Goal: Task Accomplishment & Management: Manage account settings

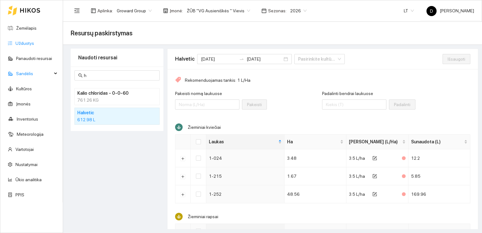
click at [28, 42] on link "Užduotys" at bounding box center [24, 43] width 19 height 5
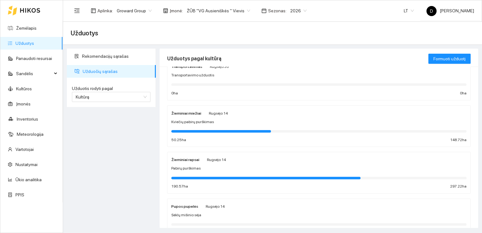
scroll to position [32, 0]
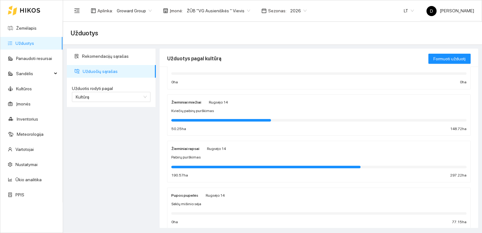
click at [190, 103] on strong "Žieminiai miežiai" at bounding box center [186, 102] width 30 height 4
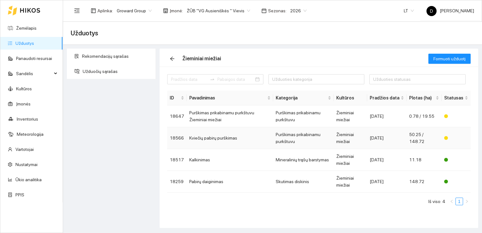
click at [218, 138] on td "Kviečių pabirų purškimas" at bounding box center [230, 138] width 86 height 22
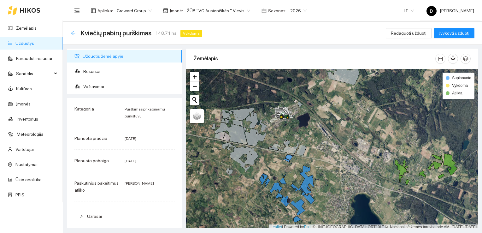
click at [73, 33] on icon "arrow-left" at bounding box center [73, 33] width 5 height 5
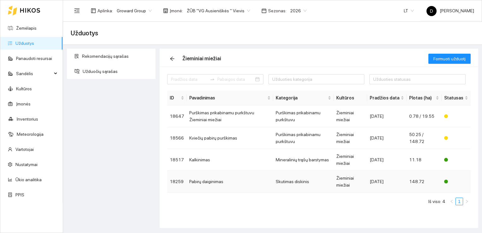
click at [205, 180] on td "Pabirų daiginimas" at bounding box center [230, 182] width 86 height 22
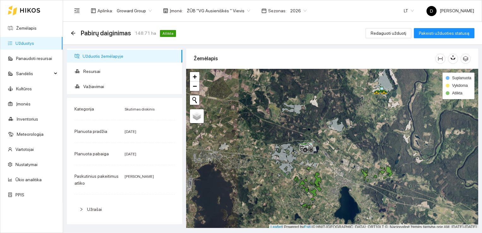
click at [26, 43] on link "Užduotys" at bounding box center [24, 43] width 19 height 5
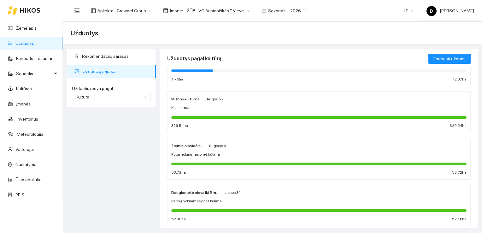
scroll to position [235, 0]
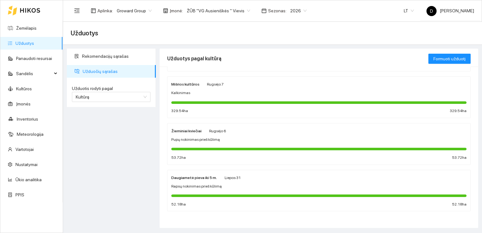
click at [203, 181] on div "Daugiametė pieva iki 5 m. Liepos 31 Rapsų nokinimas prieš kūlimą 52.18 ha 52.18…" at bounding box center [318, 190] width 295 height 33
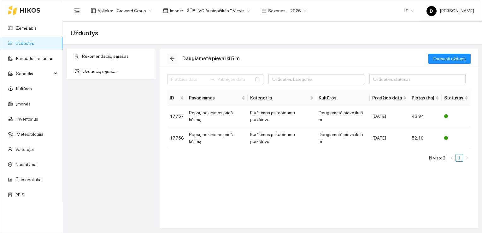
click at [173, 57] on icon "arrow-left" at bounding box center [172, 58] width 5 height 5
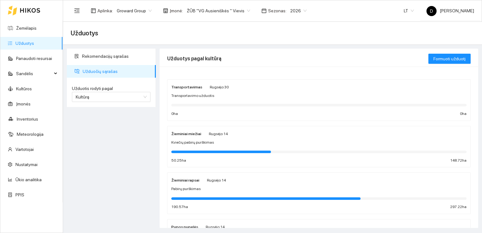
scroll to position [95, 0]
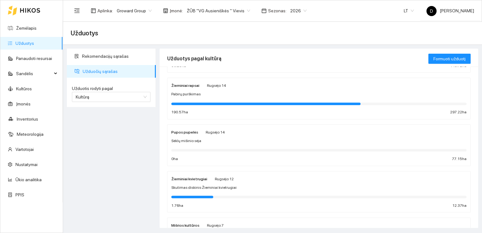
click at [22, 44] on link "Užduotys" at bounding box center [24, 43] width 19 height 5
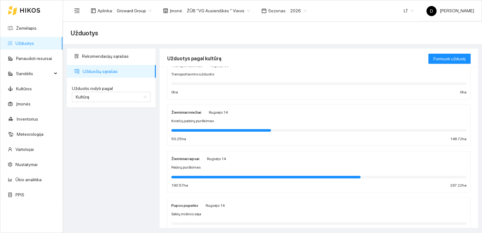
scroll to position [32, 0]
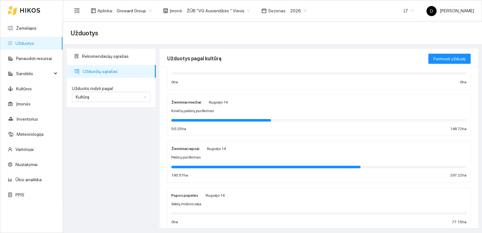
click at [187, 101] on strong "Žieminiai miežiai" at bounding box center [186, 102] width 30 height 4
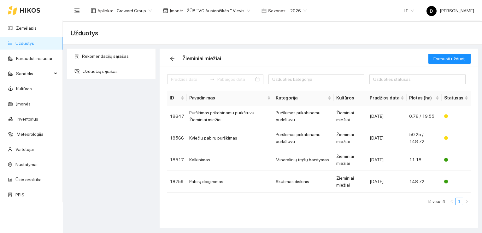
click at [111, 132] on div "Rekomendacijų sąrašas Užduočių sąrašas" at bounding box center [111, 138] width 93 height 179
click at [33, 57] on link "Panaudoti resursai" at bounding box center [34, 58] width 36 height 5
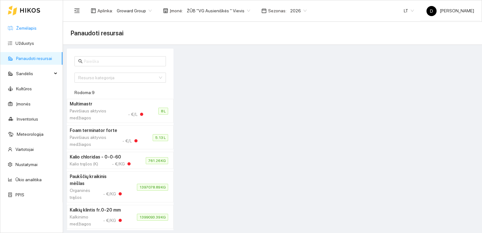
click at [27, 26] on link "Žemėlapis" at bounding box center [26, 28] width 20 height 5
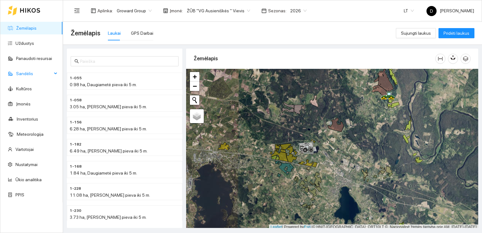
click at [49, 70] on span "Sandėlis" at bounding box center [34, 73] width 36 height 13
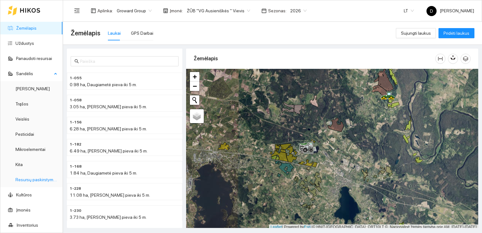
click at [43, 180] on link "Resursų paskirstymas" at bounding box center [36, 179] width 43 height 5
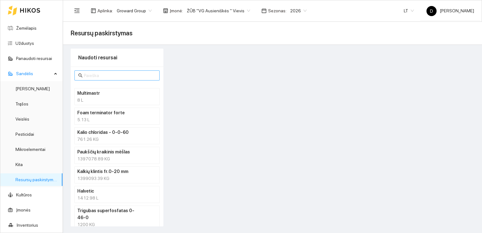
click at [117, 79] on span at bounding box center [116, 75] width 85 height 10
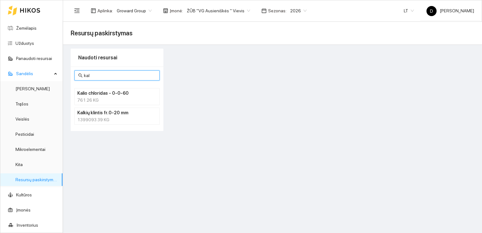
type input "kal"
click at [116, 94] on h4 "Kalio chloridas - 0-0-60" at bounding box center [108, 93] width 63 height 7
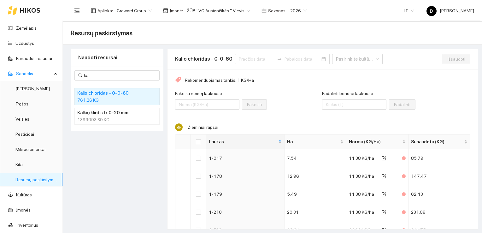
click at [108, 117] on div "1399093.39 KG" at bounding box center [116, 119] width 79 height 7
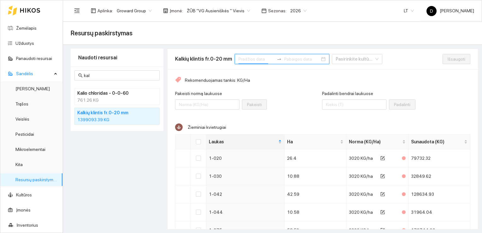
click at [257, 60] on input at bounding box center [256, 58] width 36 height 7
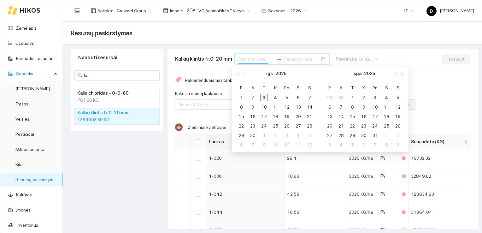
type input "[DATE]"
click at [244, 72] on button "button" at bounding box center [244, 73] width 7 height 13
type input "[DATE]"
click at [286, 96] on div "1" at bounding box center [287, 98] width 8 height 8
type input "[DATE]"
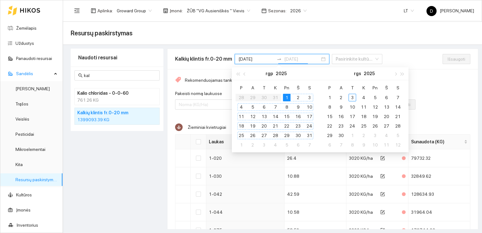
click at [310, 134] on div "31" at bounding box center [309, 135] width 8 height 8
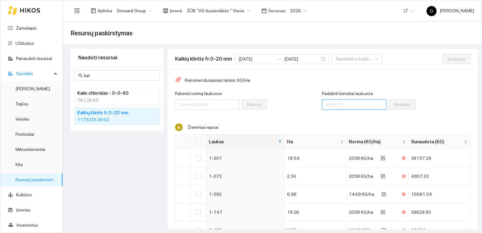
click at [348, 104] on input "Padalinti bendrai laukuose" at bounding box center [356, 104] width 64 height 10
type input "1174900"
click at [196, 142] on input "Select all" at bounding box center [198, 141] width 5 height 5
checkbox input "true"
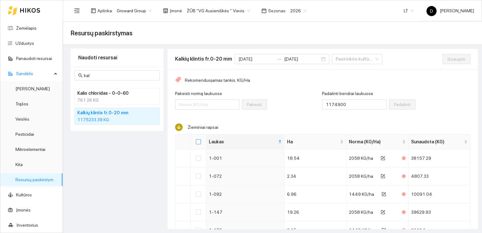
checkbox input "true"
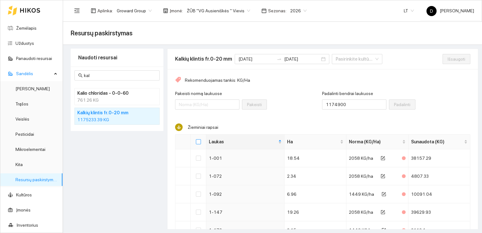
checkbox input "true"
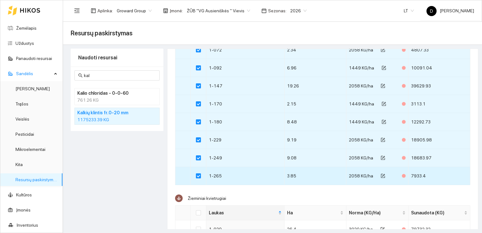
scroll to position [252, 0]
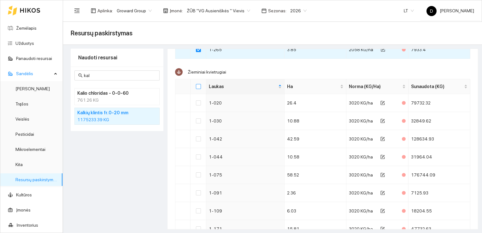
click at [198, 87] on input "Select all" at bounding box center [198, 86] width 5 height 5
checkbox input "true"
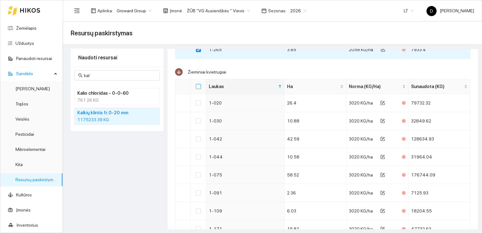
checkbox input "true"
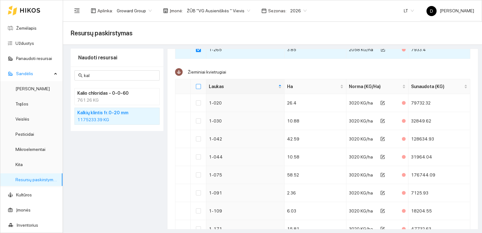
checkbox input "true"
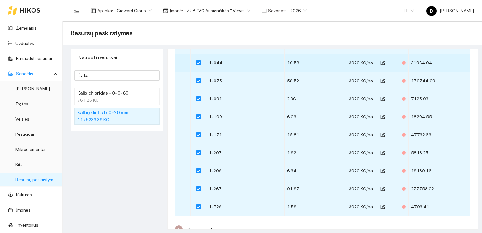
scroll to position [441, 0]
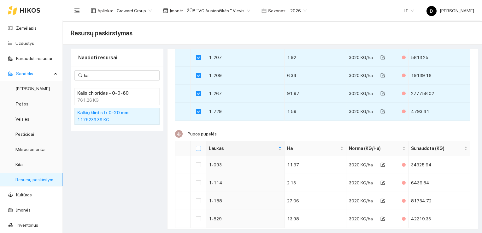
click at [197, 147] on input "Select all" at bounding box center [198, 148] width 5 height 5
checkbox input "true"
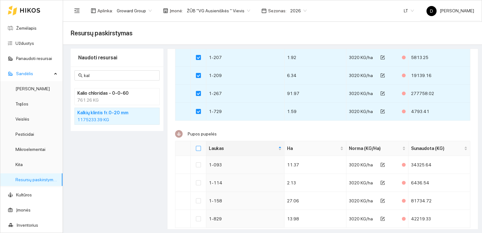
checkbox input "true"
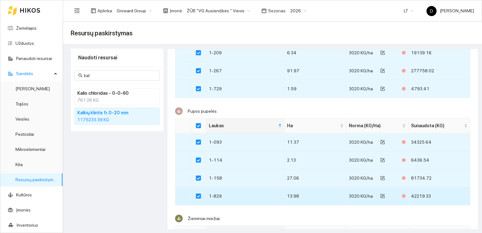
scroll to position [508, 0]
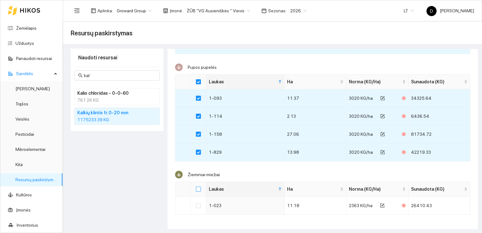
click at [197, 187] on input "Select all" at bounding box center [198, 188] width 5 height 5
checkbox input "true"
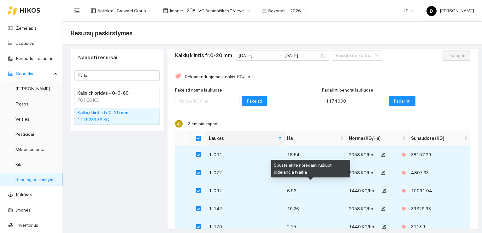
scroll to position [0, 0]
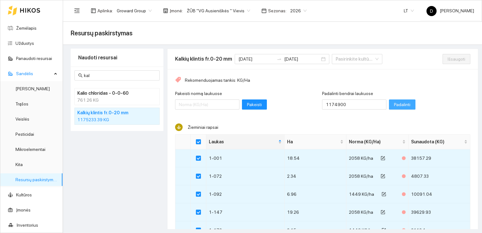
click at [396, 103] on span "Padalinti" at bounding box center [404, 104] width 16 height 7
click at [447, 56] on span "Išsaugoti" at bounding box center [456, 58] width 18 height 7
checkbox input "false"
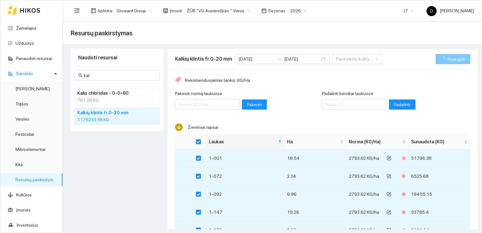
checkbox input "false"
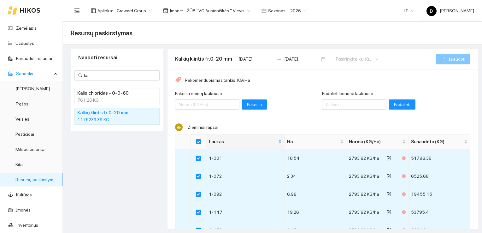
checkbox input "false"
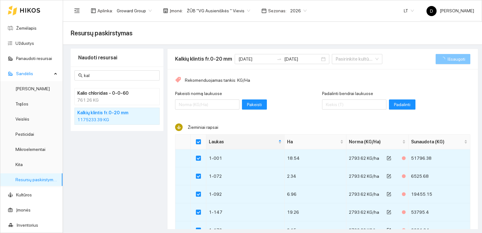
checkbox input "false"
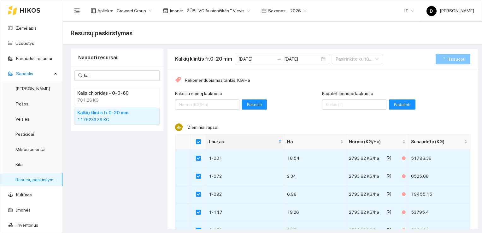
checkbox input "false"
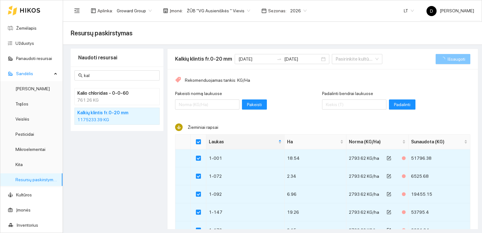
checkbox input "false"
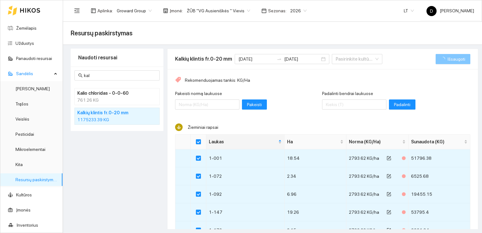
checkbox input "false"
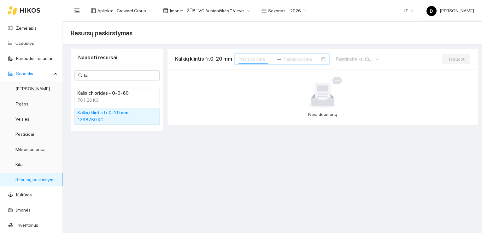
click at [245, 59] on input at bounding box center [256, 58] width 36 height 7
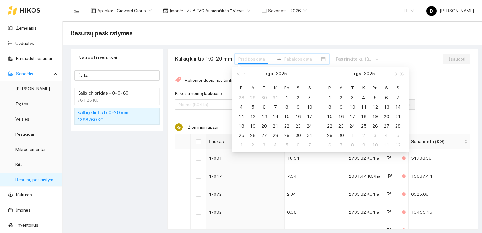
click at [244, 74] on span "button" at bounding box center [244, 73] width 3 height 3
type input "2025-07-01"
click at [251, 96] on div "1" at bounding box center [253, 98] width 8 height 8
click at [278, 135] on div "31" at bounding box center [275, 135] width 8 height 8
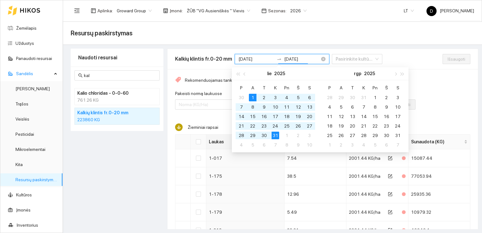
click at [292, 60] on input "2025-07-31" at bounding box center [302, 58] width 36 height 7
type input "2025-07-31"
click at [439, 96] on div "Padalinti bendrai laukuose Padalinti" at bounding box center [397, 103] width 146 height 27
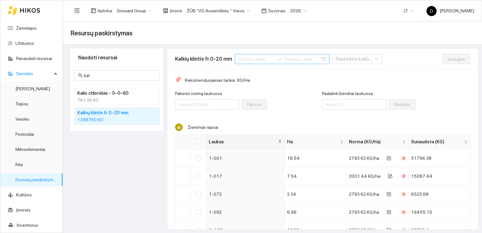
click at [259, 57] on input at bounding box center [256, 58] width 36 height 7
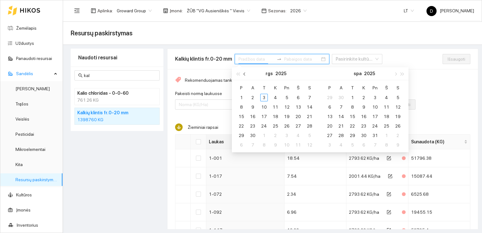
click at [244, 75] on button "button" at bounding box center [244, 73] width 7 height 13
type input "[DATE]"
click at [244, 73] on span "button" at bounding box center [244, 73] width 3 height 3
type input "2025-07-01"
click at [252, 95] on div "1" at bounding box center [253, 98] width 8 height 8
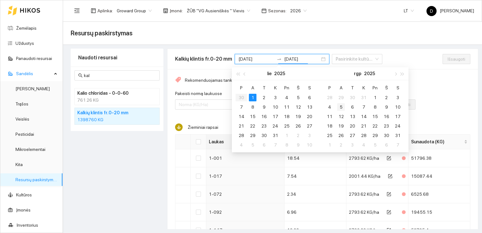
type input "2025-07-05"
type input "[DATE]"
click at [400, 134] on div "31" at bounding box center [398, 135] width 8 height 8
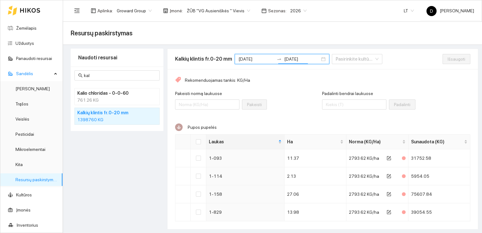
click at [119, 152] on div "Naudoti resursai kal Kalio chloridas - 0-0-60 761.26 KG Kalkių klintis fr.0-20 …" at bounding box center [117, 139] width 93 height 181
click at [25, 28] on link "Žemėlapis" at bounding box center [26, 28] width 20 height 5
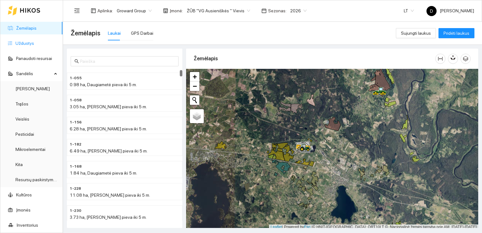
click at [18, 43] on link "Užduotys" at bounding box center [24, 43] width 19 height 5
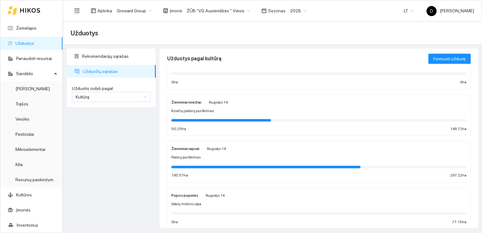
scroll to position [63, 0]
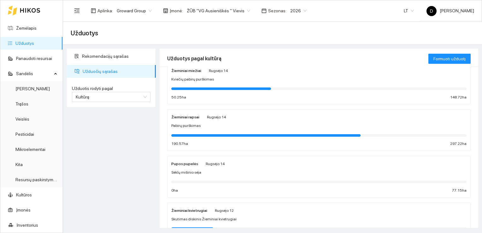
click at [301, 133] on div at bounding box center [318, 134] width 295 height 7
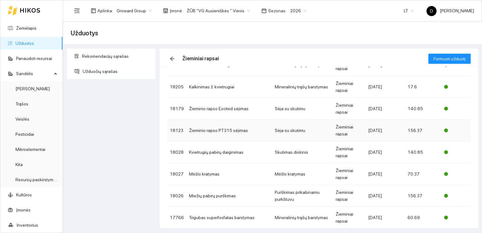
scroll to position [119, 0]
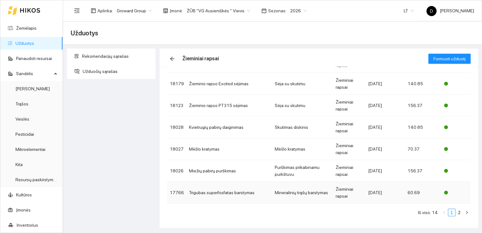
click at [224, 193] on td "Trigubas superfosfatas barstymas" at bounding box center [229, 193] width 86 height 22
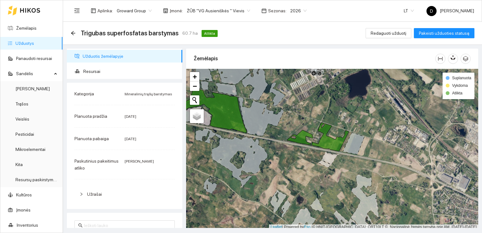
scroll to position [2, 0]
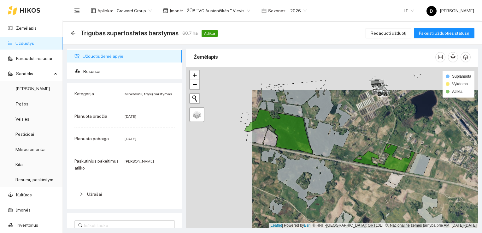
drag, startPoint x: 290, startPoint y: 167, endPoint x: 356, endPoint y: 189, distance: 69.6
click at [356, 189] on div at bounding box center [332, 147] width 292 height 161
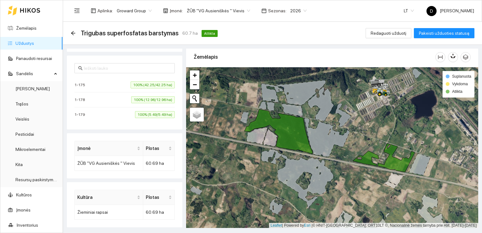
scroll to position [0, 0]
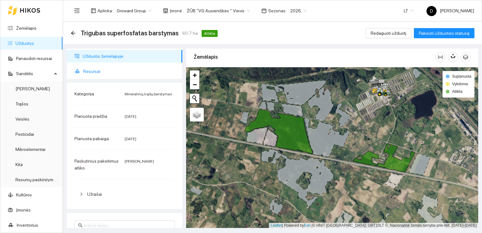
click at [89, 69] on span "Resursai" at bounding box center [130, 71] width 94 height 13
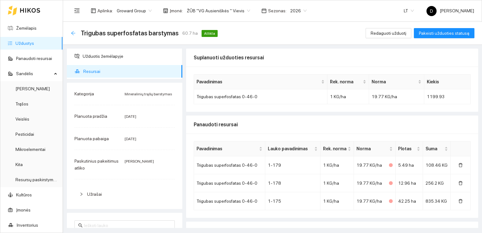
click at [74, 33] on icon "arrow-left" at bounding box center [73, 33] width 4 height 4
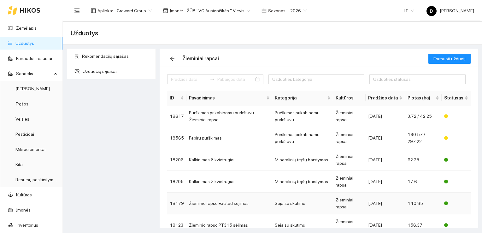
scroll to position [119, 0]
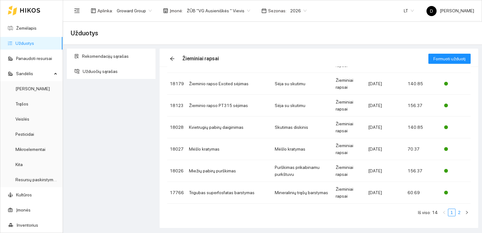
click at [455, 210] on link "2" at bounding box center [458, 212] width 7 height 7
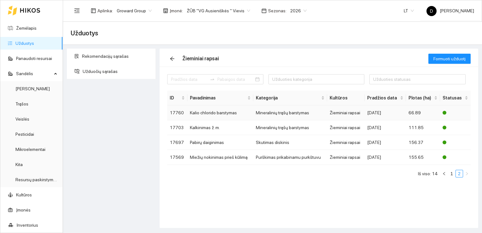
click at [213, 112] on td "Kalio chlorido barstymas" at bounding box center [227, 116] width 83 height 22
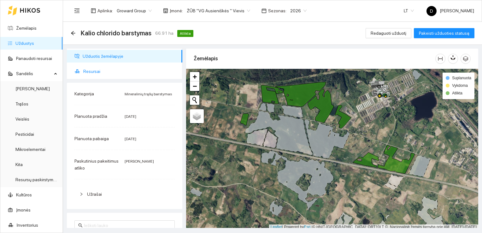
click at [93, 72] on span "Resursai" at bounding box center [130, 71] width 94 height 13
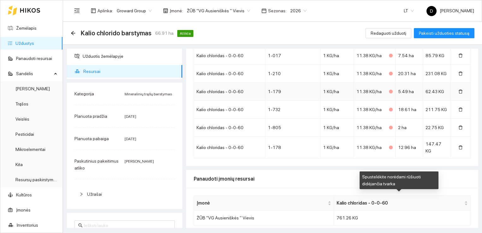
scroll to position [78, 0]
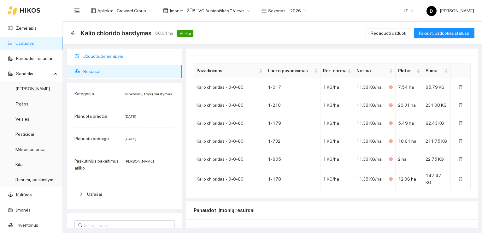
click at [98, 55] on span "Užduotis žemėlapyje" at bounding box center [130, 56] width 95 height 13
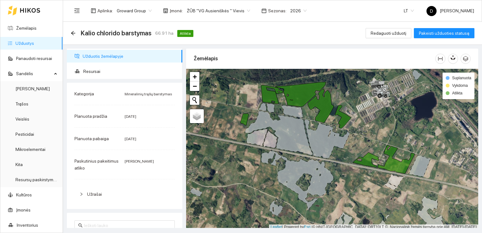
scroll to position [2, 0]
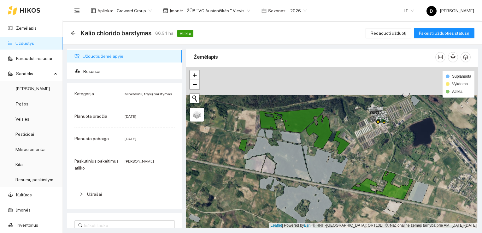
drag, startPoint x: 373, startPoint y: 134, endPoint x: 371, endPoint y: 162, distance: 27.5
click at [371, 162] on div at bounding box center [332, 147] width 292 height 161
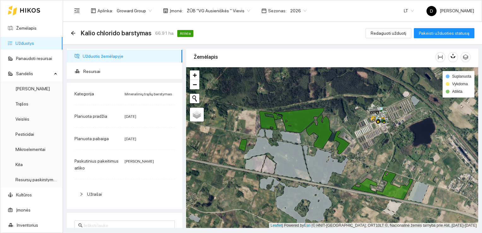
scroll to position [32, 0]
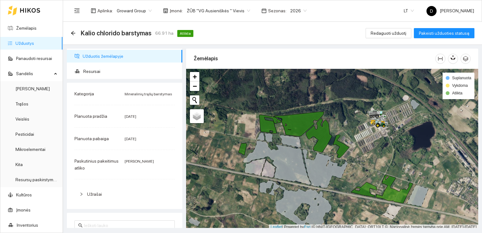
scroll to position [2, 0]
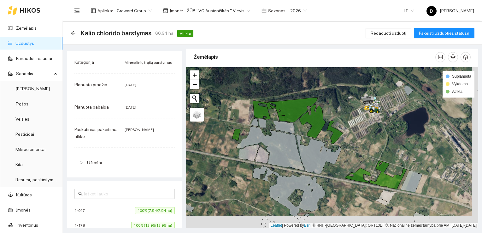
drag, startPoint x: 337, startPoint y: 171, endPoint x: 331, endPoint y: 158, distance: 14.0
click at [331, 158] on icon at bounding box center [318, 154] width 45 height 39
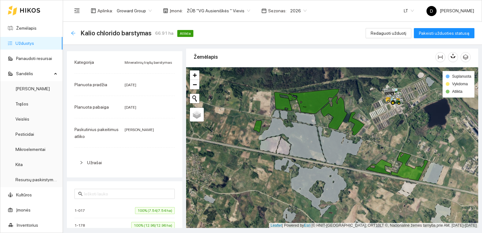
click at [74, 33] on icon "arrow-left" at bounding box center [73, 33] width 4 height 4
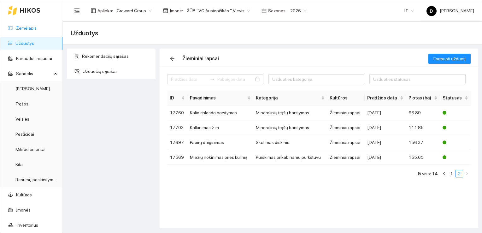
click at [28, 29] on link "Žemėlapis" at bounding box center [26, 28] width 20 height 5
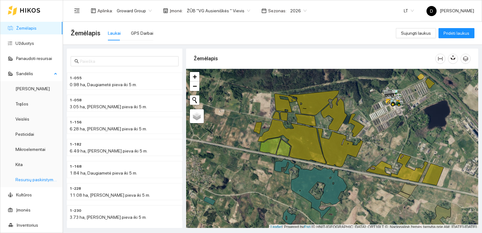
click at [21, 178] on link "Resursų paskirstymas" at bounding box center [36, 179] width 43 height 5
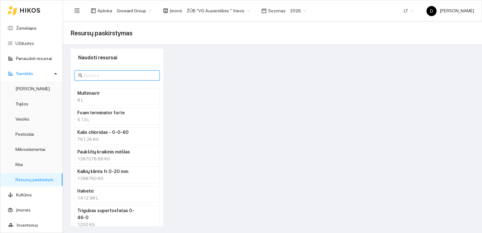
click at [115, 75] on input "text" at bounding box center [120, 75] width 72 height 7
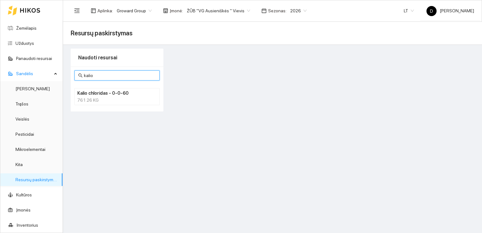
type input "kalio"
click at [97, 98] on div "761.26 KG" at bounding box center [116, 99] width 79 height 7
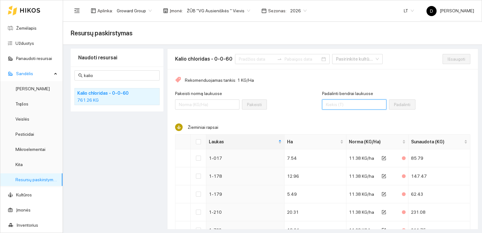
click at [342, 105] on input "Padalinti bendrai laukuose" at bounding box center [354, 104] width 64 height 10
type input "1200"
click at [198, 143] on input "Select all" at bounding box center [198, 141] width 5 height 5
checkbox input "true"
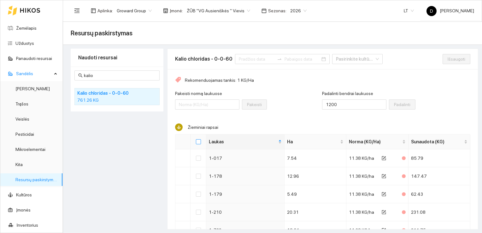
checkbox input "true"
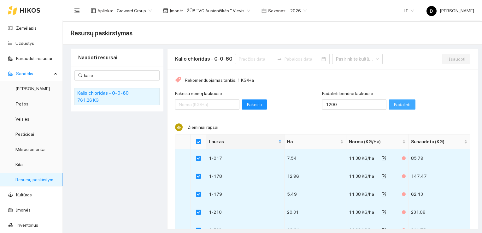
click at [394, 103] on span "Padalinti" at bounding box center [402, 104] width 16 height 7
click at [447, 57] on span "Išsaugoti" at bounding box center [456, 58] width 18 height 7
checkbox input "false"
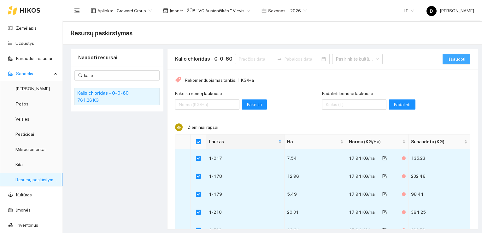
checkbox input "false"
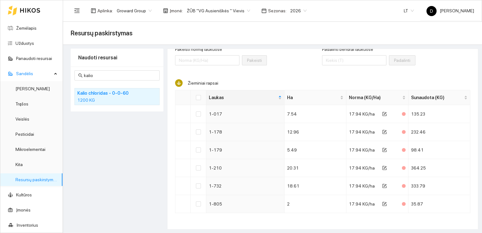
click at [130, 136] on div "Naudoti resursai kalio Kalio chloridas - 0-0-60 1200 KG" at bounding box center [117, 139] width 93 height 181
click at [134, 127] on div "Naudoti resursai kalio Kalio chloridas - 0-0-60 1200 KG" at bounding box center [117, 139] width 93 height 181
click at [130, 145] on div "Naudoti resursai kalio Kalio chloridas - 0-0-60 1200 KG" at bounding box center [117, 139] width 93 height 181
click at [133, 132] on div "Naudoti resursai kalio Kalio chloridas - 0-0-60 1200 KG" at bounding box center [117, 139] width 93 height 181
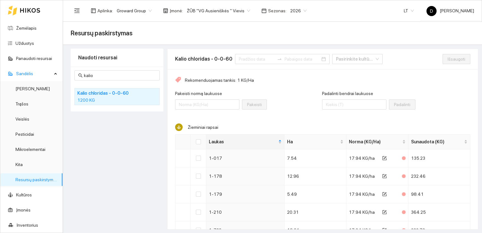
click at [115, 143] on div "Naudoti resursai kalio Kalio chloridas - 0-0-60 1200 KG" at bounding box center [117, 139] width 93 height 181
click at [26, 43] on link "Užduotys" at bounding box center [24, 43] width 19 height 5
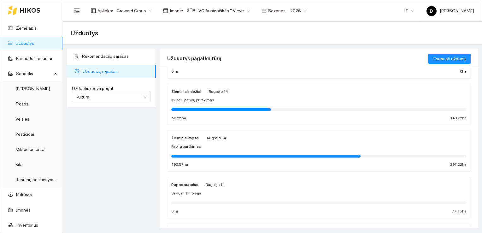
scroll to position [32, 0]
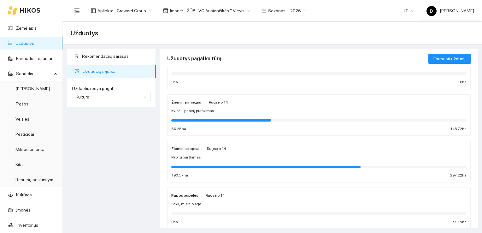
click at [185, 150] on strong "Žieminiai rapsai" at bounding box center [185, 148] width 28 height 4
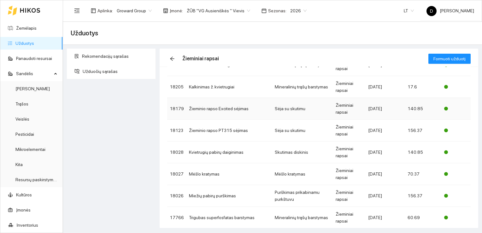
scroll to position [119, 0]
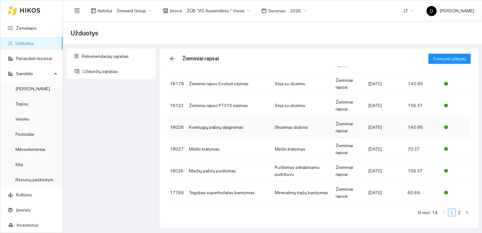
click at [233, 129] on td "Kvietrugių pabirų daiginimas" at bounding box center [229, 127] width 86 height 22
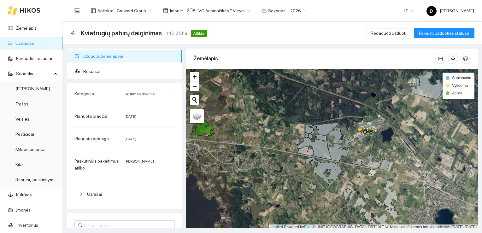
scroll to position [2, 0]
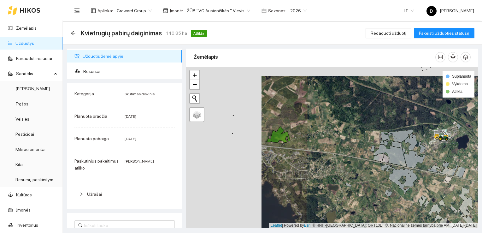
drag, startPoint x: 243, startPoint y: 124, endPoint x: 318, endPoint y: 133, distance: 75.8
click at [318, 133] on div at bounding box center [332, 147] width 292 height 161
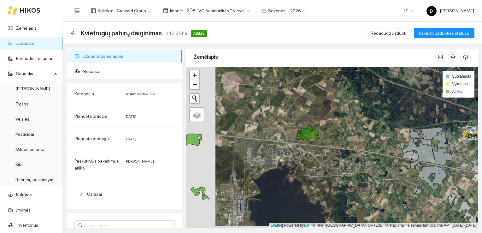
drag, startPoint x: 306, startPoint y: 128, endPoint x: 336, endPoint y: 126, distance: 29.4
click at [336, 126] on div at bounding box center [332, 147] width 292 height 161
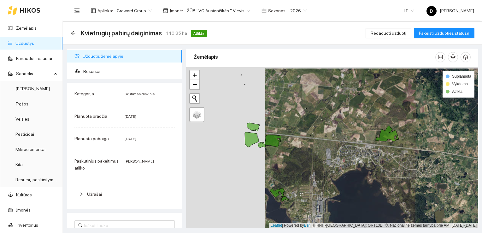
drag, startPoint x: 247, startPoint y: 167, endPoint x: 327, endPoint y: 168, distance: 79.1
click at [327, 168] on div at bounding box center [332, 147] width 292 height 161
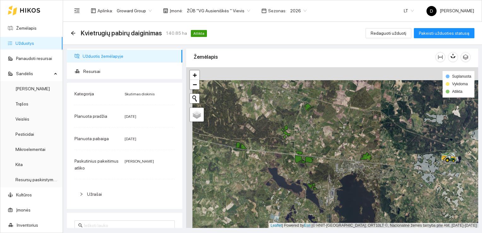
drag, startPoint x: 252, startPoint y: 128, endPoint x: 258, endPoint y: 141, distance: 14.4
click at [258, 141] on div at bounding box center [332, 147] width 292 height 161
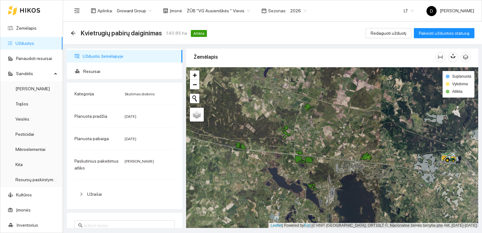
click at [269, 53] on div "Žemėlapis" at bounding box center [314, 57] width 241 height 18
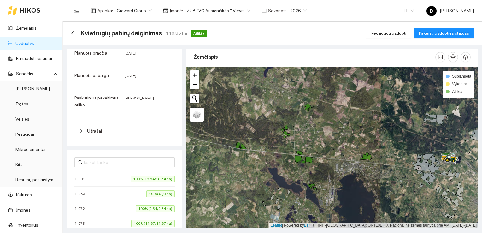
scroll to position [0, 0]
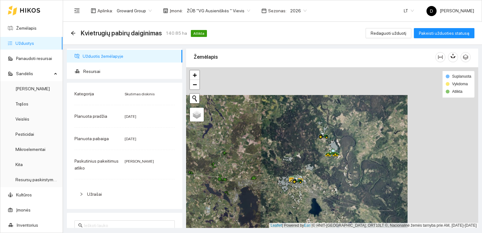
drag, startPoint x: 392, startPoint y: 116, endPoint x: 298, endPoint y: 148, distance: 99.5
click at [298, 148] on div at bounding box center [332, 147] width 292 height 161
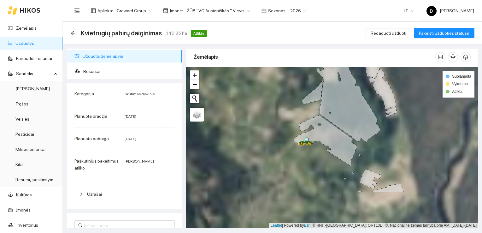
drag, startPoint x: 314, startPoint y: 172, endPoint x: 264, endPoint y: 119, distance: 72.4
click at [264, 119] on div at bounding box center [332, 147] width 292 height 161
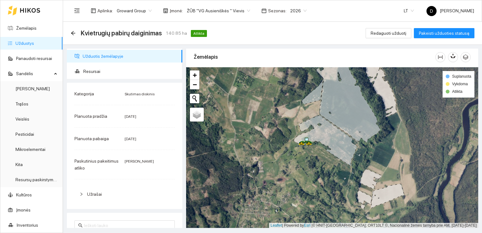
click at [19, 42] on link "Užduotys" at bounding box center [24, 43] width 19 height 5
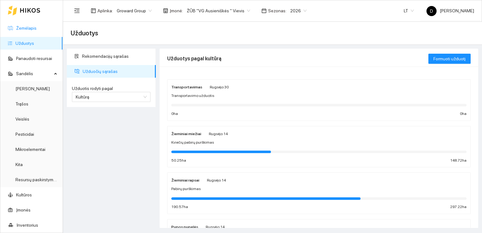
click at [24, 29] on link "Žemėlapis" at bounding box center [26, 28] width 20 height 5
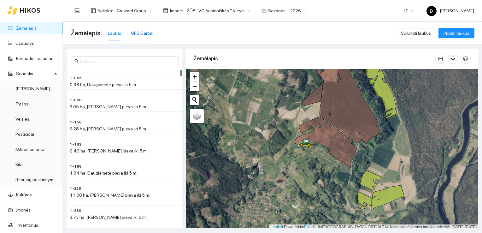
click at [144, 34] on div "GPS Darbai" at bounding box center [142, 33] width 22 height 7
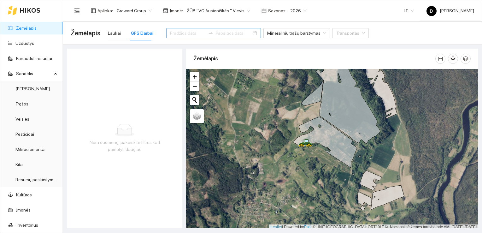
click at [192, 35] on input at bounding box center [188, 33] width 36 height 7
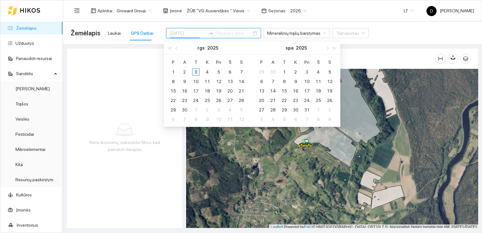
type input "[DATE]"
click at [195, 73] on div "3" at bounding box center [196, 72] width 8 height 8
type input "[DATE]"
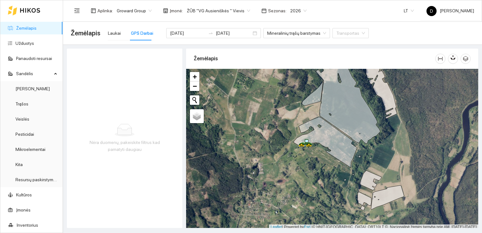
click at [111, 66] on div "Nėra duomenų, pakeiskite filtrus kad pamatyti daugiau" at bounding box center [124, 138] width 115 height 179
click at [135, 74] on div "Nėra duomenų, pakeiskite filtrus kad pamatyti daugiau" at bounding box center [124, 138] width 115 height 179
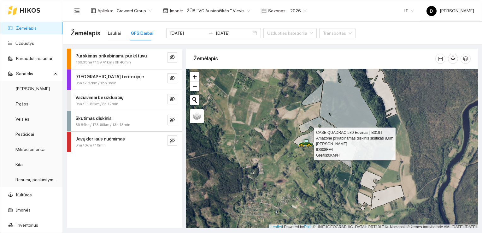
click at [307, 141] on icon at bounding box center [305, 143] width 14 height 8
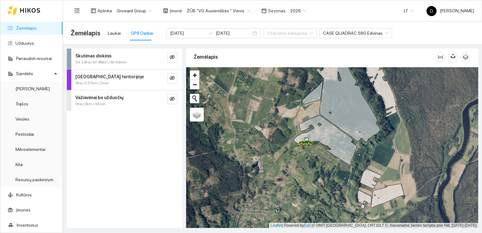
click at [118, 60] on span "55.24ha / 97.86km / 6h 56min" at bounding box center [100, 62] width 51 height 6
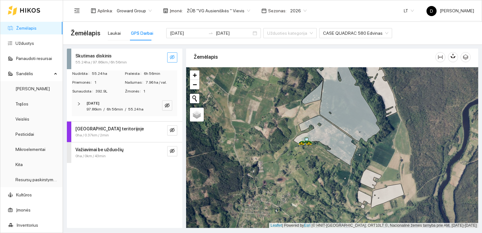
click at [174, 59] on icon "eye-invisible" at bounding box center [172, 57] width 5 height 5
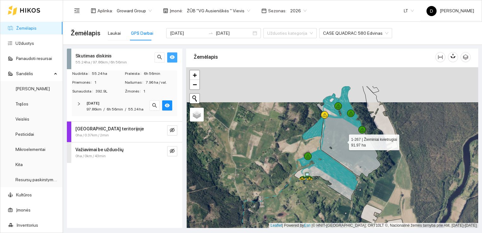
drag, startPoint x: 342, startPoint y: 105, endPoint x: 343, endPoint y: 140, distance: 35.0
click at [343, 140] on icon at bounding box center [348, 131] width 64 height 91
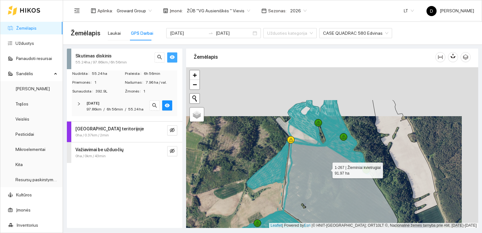
drag, startPoint x: 343, startPoint y: 119, endPoint x: 327, endPoint y: 168, distance: 51.5
click at [327, 168] on icon at bounding box center [339, 182] width 129 height 165
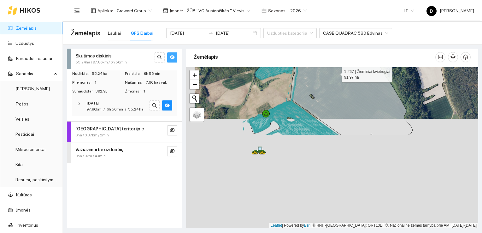
drag, startPoint x: 327, startPoint y: 183, endPoint x: 340, endPoint y: 58, distance: 125.9
click at [340, 59] on div "Žemėlapis" at bounding box center [332, 136] width 292 height 179
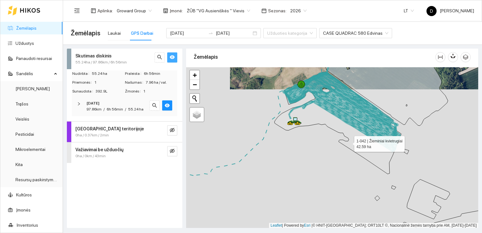
drag, startPoint x: 319, startPoint y: 153, endPoint x: 348, endPoint y: 142, distance: 31.0
click at [348, 142] on icon at bounding box center [337, 122] width 127 height 101
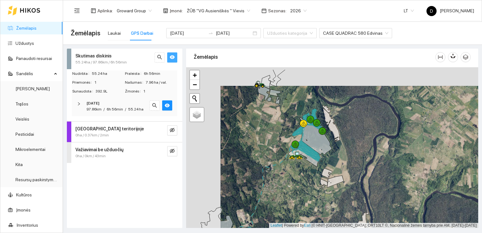
drag, startPoint x: 236, startPoint y: 113, endPoint x: 273, endPoint y: 134, distance: 42.8
click at [273, 134] on div at bounding box center [332, 147] width 292 height 161
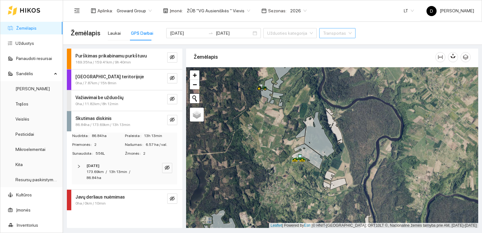
click at [80, 165] on icon "right" at bounding box center [79, 166] width 4 height 4
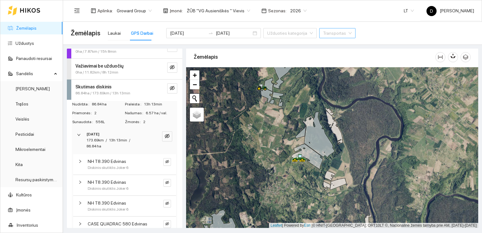
scroll to position [63, 0]
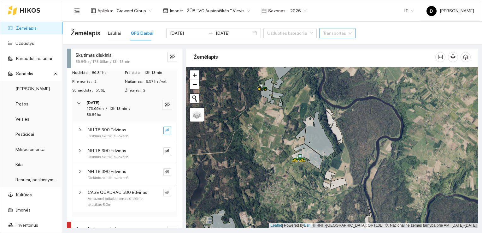
click at [165, 129] on icon "eye-invisible" at bounding box center [167, 129] width 4 height 3
click at [165, 129] on icon "eye" at bounding box center [167, 130] width 4 height 3
click at [164, 149] on button "button" at bounding box center [167, 151] width 8 height 8
click at [165, 132] on span "eye-invisible" at bounding box center [167, 130] width 4 height 4
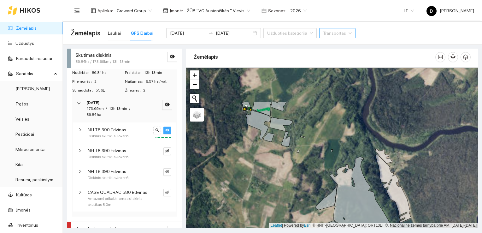
drag, startPoint x: 270, startPoint y: 90, endPoint x: 226, endPoint y: 169, distance: 90.0
click at [226, 169] on div at bounding box center [332, 147] width 292 height 161
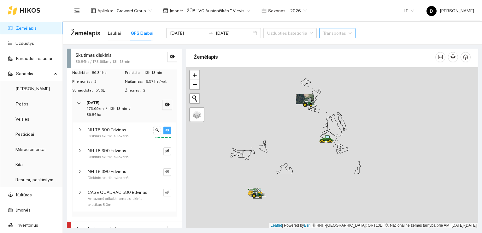
drag, startPoint x: 309, startPoint y: 188, endPoint x: 295, endPoint y: 125, distance: 65.2
click at [295, 125] on div at bounding box center [332, 147] width 292 height 161
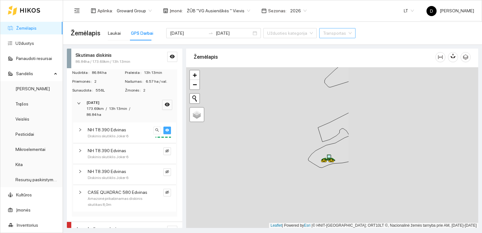
drag, startPoint x: 436, startPoint y: 164, endPoint x: 237, endPoint y: 155, distance: 199.4
click at [238, 155] on div at bounding box center [332, 147] width 292 height 161
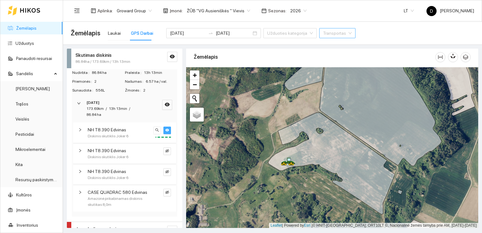
click at [165, 129] on icon "eye" at bounding box center [167, 130] width 4 height 4
click at [165, 193] on icon "eye-invisible" at bounding box center [167, 192] width 4 height 4
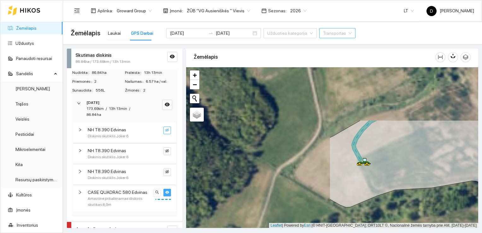
drag, startPoint x: 241, startPoint y: 109, endPoint x: 414, endPoint y: 179, distance: 186.4
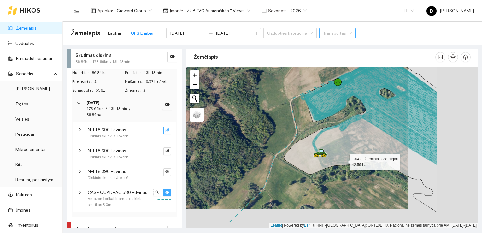
drag, startPoint x: 415, startPoint y: 179, endPoint x: 344, endPoint y: 160, distance: 73.6
click at [344, 160] on icon at bounding box center [360, 135] width 153 height 154
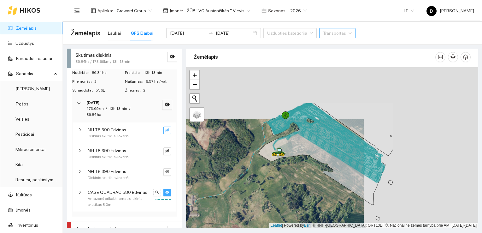
drag, startPoint x: 436, startPoint y: 122, endPoint x: 322, endPoint y: 173, distance: 124.1
click at [322, 173] on div at bounding box center [332, 147] width 292 height 161
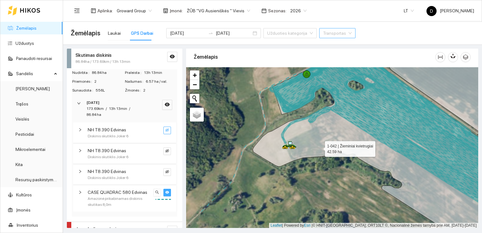
drag, startPoint x: 304, startPoint y: 149, endPoint x: 318, endPoint y: 147, distance: 14.0
click at [318, 147] on icon at bounding box center [379, 143] width 254 height 187
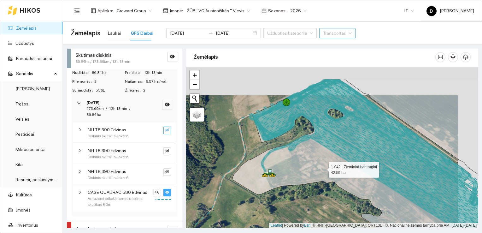
drag, startPoint x: 343, startPoint y: 139, endPoint x: 323, endPoint y: 167, distance: 34.5
click at [323, 167] on icon at bounding box center [359, 176] width 254 height 194
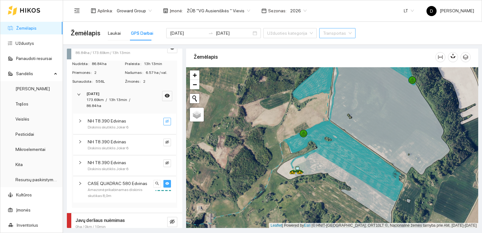
scroll to position [77, 0]
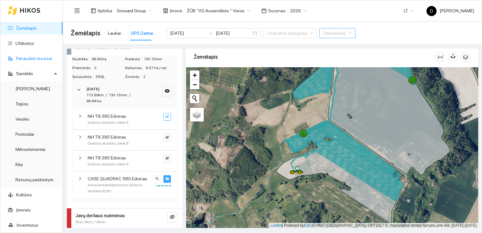
click at [36, 57] on link "Panaudoti resursai" at bounding box center [34, 58] width 36 height 5
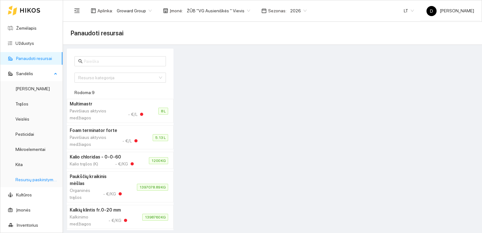
click at [30, 178] on link "Resursų paskirstymas" at bounding box center [36, 179] width 43 height 5
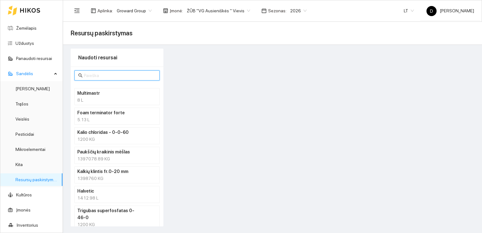
click at [114, 74] on input "text" at bounding box center [120, 75] width 72 height 7
type input "halve"
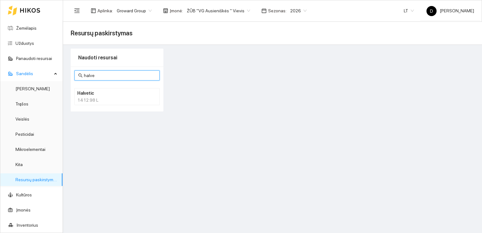
click at [92, 99] on div "1412.98 L" at bounding box center [116, 99] width 79 height 7
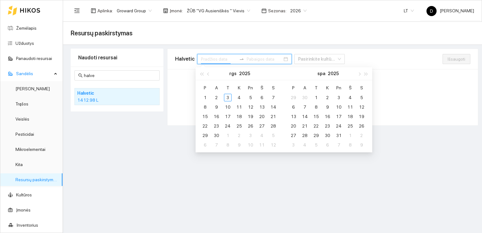
click at [217, 61] on input at bounding box center [219, 58] width 36 height 7
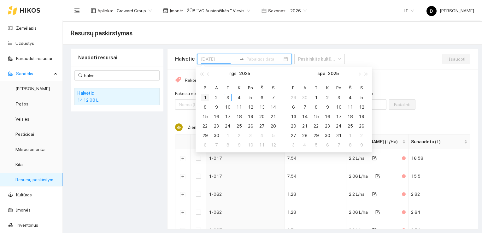
type input "[DATE]"
click at [206, 95] on div "1" at bounding box center [205, 98] width 8 height 8
click at [208, 74] on span "button" at bounding box center [208, 73] width 3 height 3
type input "[DATE]"
click at [294, 97] on div "1" at bounding box center [293, 98] width 8 height 8
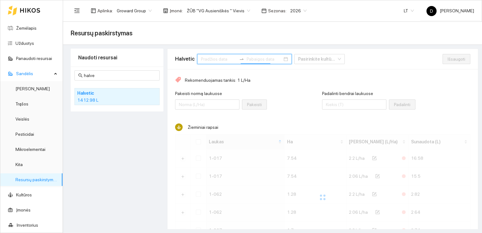
click at [209, 59] on input at bounding box center [219, 58] width 36 height 7
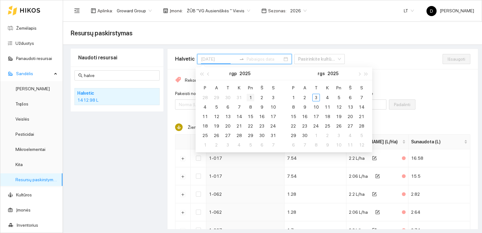
type input "[DATE]"
click at [251, 96] on div "1" at bounding box center [250, 98] width 8 height 8
type input "[DATE]"
click at [273, 135] on div "31" at bounding box center [273, 135] width 8 height 8
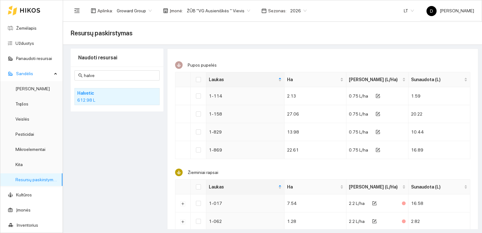
scroll to position [63, 0]
click at [198, 76] on input "Select all" at bounding box center [198, 78] width 5 height 5
checkbox input "true"
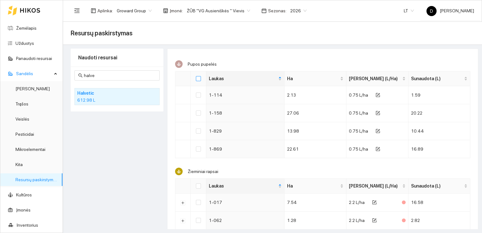
checkbox input "true"
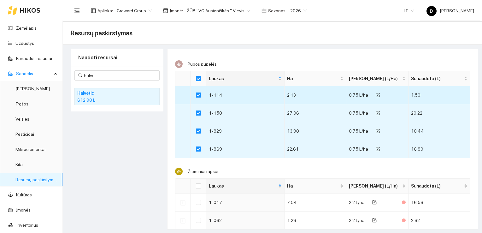
scroll to position [126, 0]
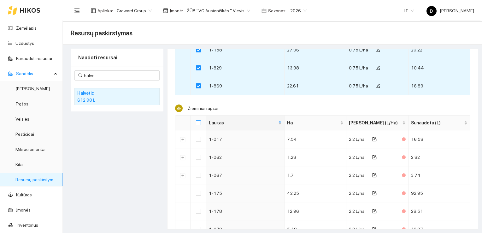
click at [199, 121] on input "Select all" at bounding box center [198, 122] width 5 height 5
checkbox input "true"
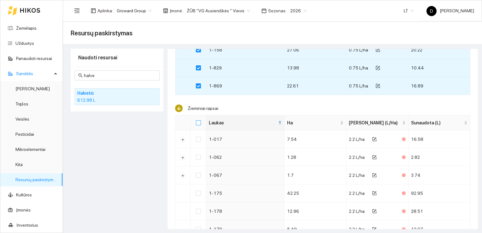
checkbox input "true"
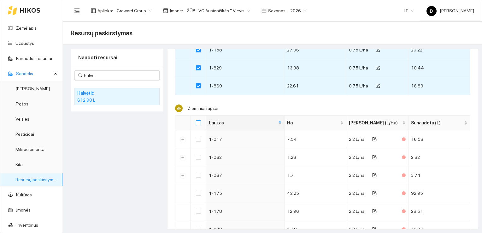
checkbox input "true"
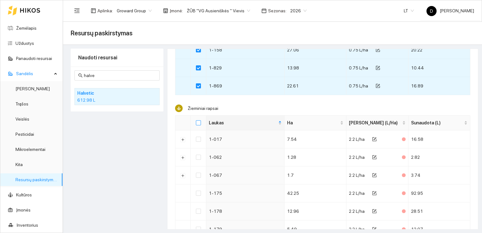
checkbox input "true"
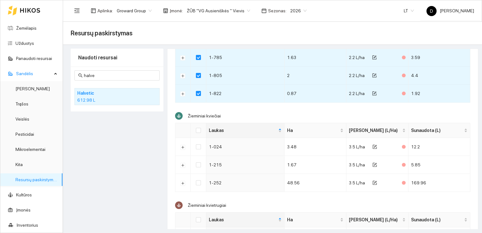
scroll to position [436, 0]
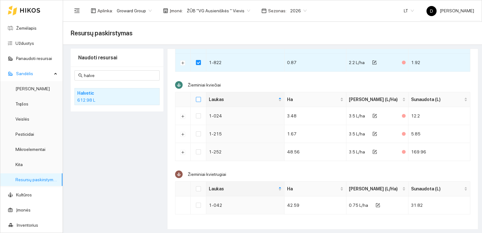
click at [199, 98] on input "Select all" at bounding box center [198, 99] width 5 height 5
checkbox input "true"
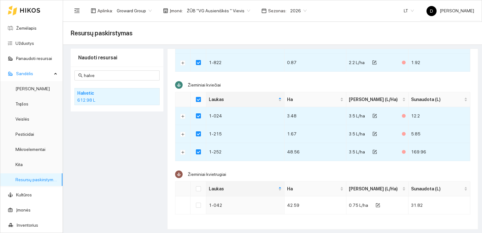
scroll to position [0, 0]
click at [201, 188] on th at bounding box center [198, 188] width 16 height 15
click at [198, 186] on input "Select all" at bounding box center [198, 188] width 5 height 5
checkbox input "true"
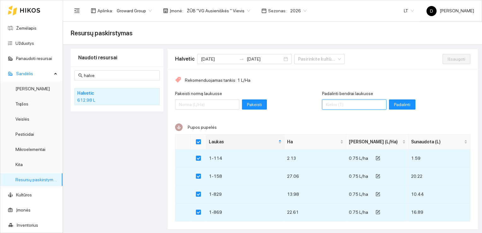
click at [350, 106] on input "Padalinti bendrai laukuose" at bounding box center [354, 104] width 64 height 10
type input "720"
click at [394, 104] on span "Padalinti" at bounding box center [402, 104] width 16 height 7
click at [447, 56] on span "Išsaugoti" at bounding box center [456, 58] width 18 height 7
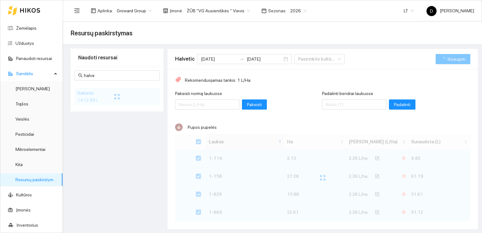
checkbox input "false"
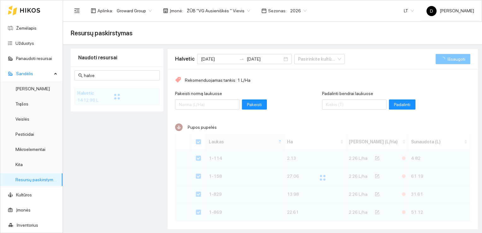
checkbox input "false"
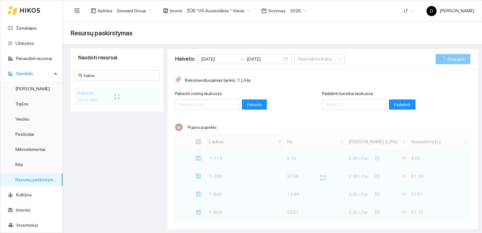
checkbox input "false"
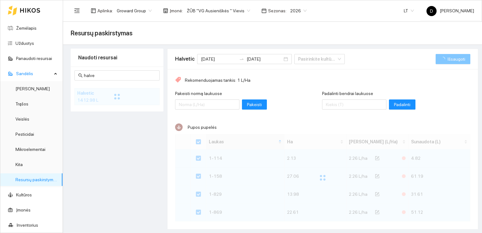
checkbox input "false"
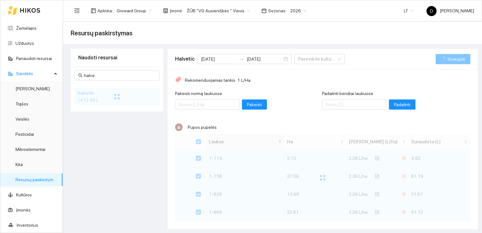
checkbox input "false"
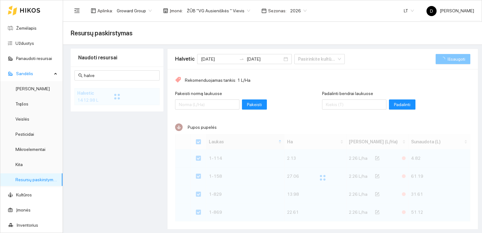
checkbox input "false"
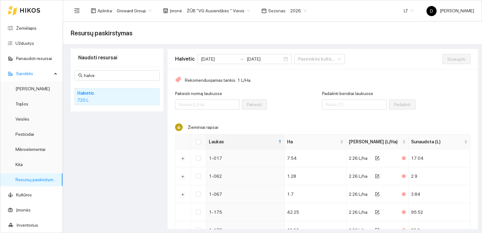
click at [96, 136] on div "Naudoti resursai halve Halvetic 720 L" at bounding box center [117, 139] width 93 height 181
click at [123, 137] on div "Naudoti resursai halve Halvetic 720 L" at bounding box center [117, 139] width 93 height 181
click at [114, 75] on input "halve" at bounding box center [120, 75] width 72 height 7
drag, startPoint x: 114, startPoint y: 75, endPoint x: 81, endPoint y: 72, distance: 33.2
click at [81, 72] on span "halve" at bounding box center [116, 75] width 85 height 10
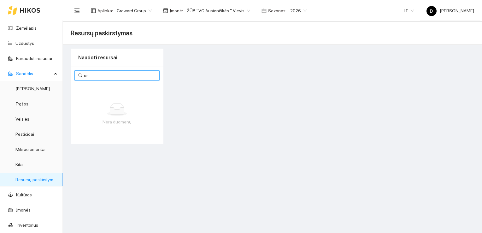
type input "o"
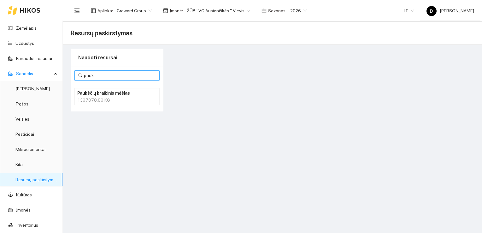
type input "pauk"
click at [109, 93] on h4 "Paukščių kraikinis mėšlas" at bounding box center [108, 93] width 63 height 7
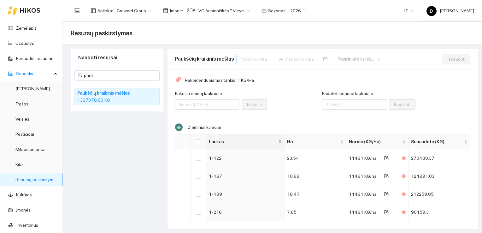
click at [255, 56] on input at bounding box center [258, 58] width 36 height 7
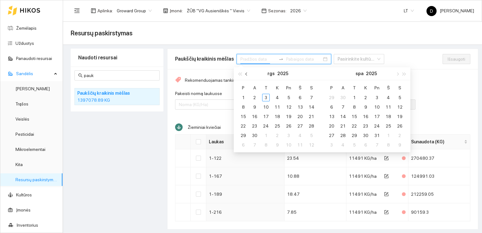
click at [247, 75] on button "button" at bounding box center [246, 73] width 7 height 13
type input "[DATE]"
click at [289, 96] on div "1" at bounding box center [289, 98] width 8 height 8
type input "[DATE]"
click at [311, 134] on div "31" at bounding box center [311, 135] width 8 height 8
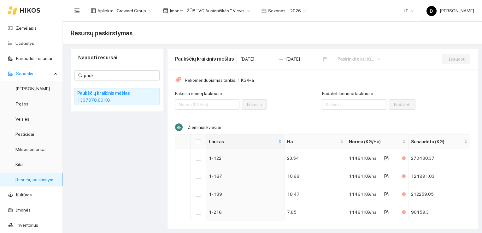
click at [119, 141] on div "Naudoti resursai pauk Paukščių kraikinis mėšlas 1397078.89 KG" at bounding box center [117, 139] width 93 height 181
click at [101, 121] on div "Naudoti resursai pauk Paukščių kraikinis mėšlas 1397078.89 KG" at bounding box center [117, 139] width 93 height 181
click at [118, 136] on div "Naudoti resursai pauk Paukščių kraikinis mėšlas 1397078.89 KG" at bounding box center [117, 139] width 93 height 181
click at [109, 133] on div "Naudoti resursai pauk Paukščių kraikinis mėšlas 1397078.89 KG" at bounding box center [117, 139] width 93 height 181
click at [106, 129] on div "Naudoti resursai pauk Paukščių kraikinis mėšlas 1397078.89 KG" at bounding box center [117, 139] width 93 height 181
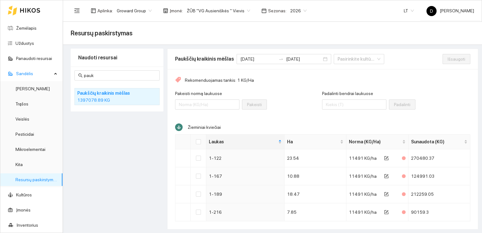
click at [115, 134] on div "Naudoti resursai pauk Paukščių kraikinis mėšlas 1397078.89 KG" at bounding box center [117, 139] width 93 height 181
click at [114, 122] on div "Naudoti resursai pauk Paukščių kraikinis mėšlas 1397078.89 KG" at bounding box center [117, 139] width 93 height 181
click at [114, 135] on div "Naudoti resursai pauk Paukščių kraikinis mėšlas 1397078.89 KG" at bounding box center [117, 139] width 93 height 181
click at [121, 148] on div "Naudoti resursai pauk Paukščių kraikinis mėšlas 1397078.89 KG" at bounding box center [117, 139] width 93 height 181
click at [123, 149] on div "Naudoti resursai pauk Paukščių kraikinis mėšlas 1397078.89 KG" at bounding box center [117, 139] width 93 height 181
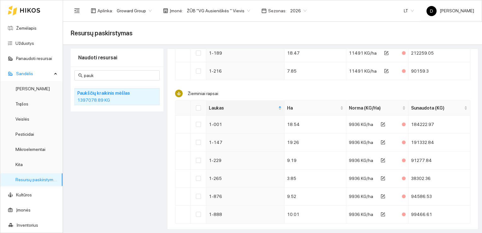
scroll to position [151, 0]
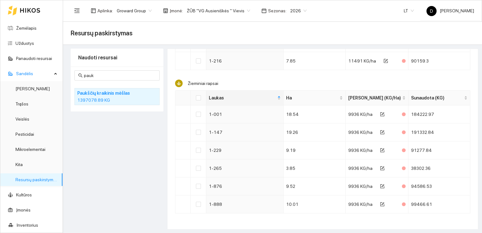
click at [126, 140] on div "Naudoti resursai pauk Paukščių kraikinis mėšlas 1397078.89 KG" at bounding box center [117, 139] width 93 height 181
click at [136, 143] on div "Naudoti resursai pauk Paukščių kraikinis mėšlas 1397078.89 KG" at bounding box center [117, 139] width 93 height 181
click at [136, 172] on div "Naudoti resursai pauk Paukščių kraikinis mėšlas 1397078.89 KG" at bounding box center [117, 139] width 93 height 181
click at [123, 151] on div "Naudoti resursai pauk Paukščių kraikinis mėšlas 1397078.89 KG" at bounding box center [117, 139] width 93 height 181
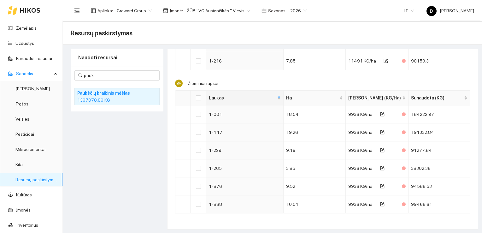
click at [123, 151] on div "Naudoti resursai pauk Paukščių kraikinis mėšlas 1397078.89 KG" at bounding box center [117, 139] width 93 height 181
click at [117, 187] on div "Naudoti resursai pauk Paukščių kraikinis mėšlas 1397078.89 KG" at bounding box center [117, 139] width 93 height 181
drag, startPoint x: 119, startPoint y: 176, endPoint x: 122, endPoint y: 166, distance: 10.6
click at [122, 166] on div "Naudoti resursai pauk Paukščių kraikinis mėšlas 1397078.89 KG" at bounding box center [117, 139] width 93 height 181
click at [122, 165] on div "Naudoti resursai pauk Paukščių kraikinis mėšlas 1397078.89 KG" at bounding box center [117, 139] width 93 height 181
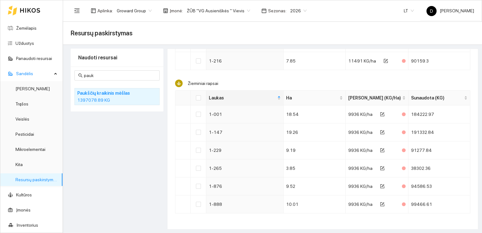
click at [133, 147] on div "Naudoti resursai pauk Paukščių kraikinis mėšlas 1397078.89 KG" at bounding box center [117, 139] width 93 height 181
click at [121, 180] on div "Naudoti resursai pauk Paukščių kraikinis mėšlas 1397078.89 KG" at bounding box center [117, 139] width 93 height 181
click at [133, 167] on div "Naudoti resursai pauk Paukščių kraikinis mėšlas 1397078.89 KG" at bounding box center [117, 139] width 93 height 181
click at [136, 163] on div "Naudoti resursai pauk Paukščių kraikinis mėšlas 1397078.89 KG" at bounding box center [117, 139] width 93 height 181
click at [119, 155] on div "Naudoti resursai pauk Paukščių kraikinis mėšlas 1397078.89 KG" at bounding box center [117, 139] width 93 height 181
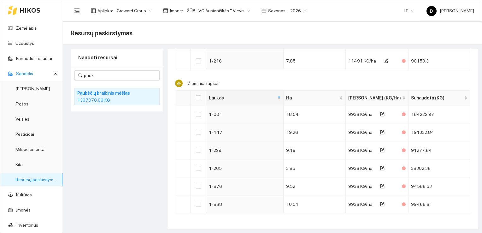
click at [108, 182] on div "Naudoti resursai pauk Paukščių kraikinis mėšlas 1397078.89 KG" at bounding box center [117, 139] width 93 height 181
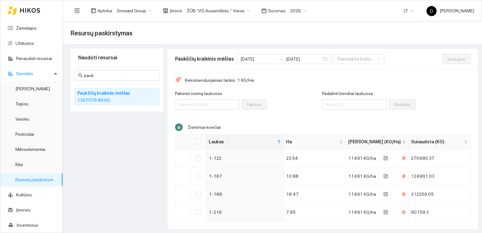
click at [130, 174] on div "Naudoti resursai pauk Paukščių kraikinis mėšlas 1397078.89 KG" at bounding box center [117, 139] width 93 height 181
click at [116, 132] on div "Naudoti resursai pauk Paukščių kraikinis mėšlas 1397078.89 KG" at bounding box center [117, 139] width 93 height 181
click at [108, 125] on div "Naudoti resursai pauk Paukščių kraikinis mėšlas 1397078.89 KG" at bounding box center [117, 139] width 93 height 181
click at [115, 173] on div "Naudoti resursai pauk Paukščių kraikinis mėšlas 1397078.89 KG" at bounding box center [117, 139] width 93 height 181
click at [114, 156] on div "Naudoti resursai pauk Paukščių kraikinis mėšlas 1397078.89 KG" at bounding box center [117, 139] width 93 height 181
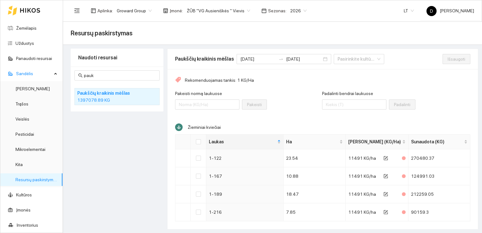
click at [114, 156] on div "Naudoti resursai pauk Paukščių kraikinis mėšlas 1397078.89 KG" at bounding box center [117, 139] width 93 height 181
click at [112, 149] on div "Naudoti resursai pauk Paukščių kraikinis mėšlas 1397078.89 KG" at bounding box center [117, 139] width 93 height 181
click at [26, 42] on link "Užduotys" at bounding box center [24, 43] width 19 height 5
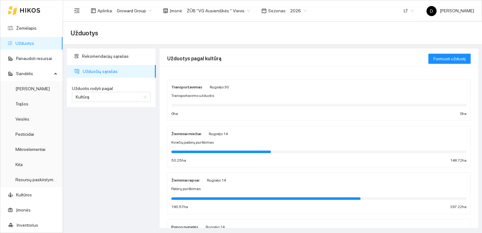
click at [100, 71] on span "Užduočių sąrašas" at bounding box center [117, 71] width 68 height 13
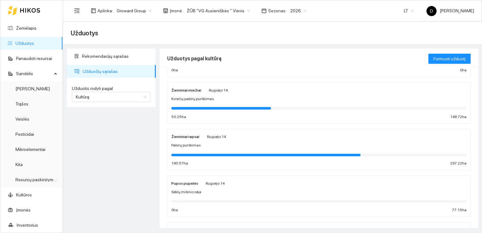
scroll to position [63, 0]
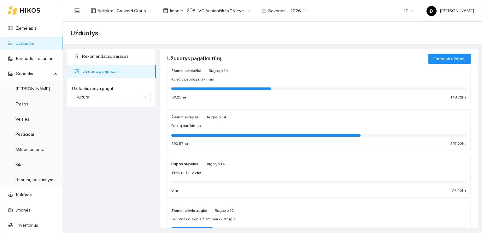
click at [219, 135] on div at bounding box center [265, 135] width 189 height 3
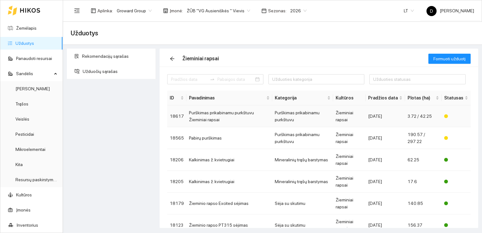
click at [255, 116] on td "Purškimas prikabinamu purkštuvu Žieminiai rapsai" at bounding box center [229, 116] width 86 height 22
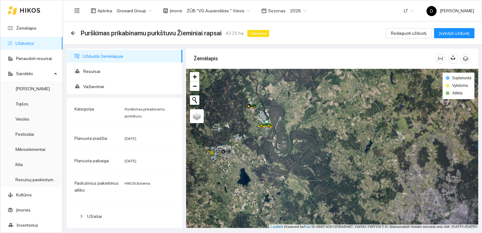
scroll to position [2, 0]
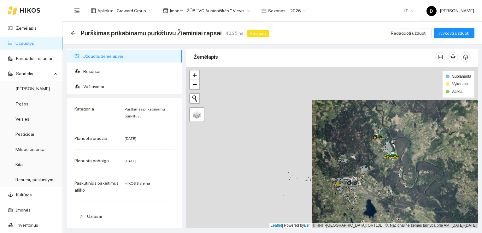
drag, startPoint x: 223, startPoint y: 160, endPoint x: 346, endPoint y: 189, distance: 126.6
click at [346, 190] on div at bounding box center [348, 184] width 4 height 16
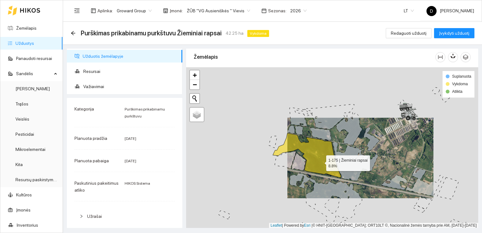
drag, startPoint x: 269, startPoint y: 157, endPoint x: 323, endPoint y: 163, distance: 54.6
click at [323, 163] on icon at bounding box center [307, 155] width 68 height 44
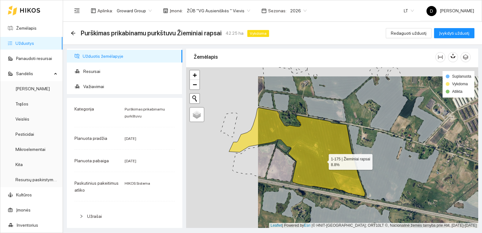
click at [323, 159] on icon at bounding box center [297, 151] width 136 height 89
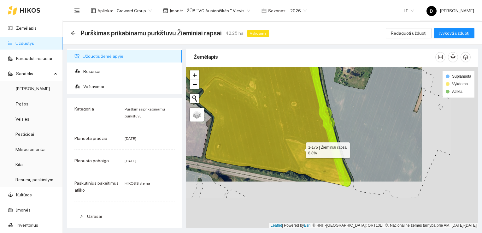
drag, startPoint x: 359, startPoint y: 196, endPoint x: 288, endPoint y: 144, distance: 87.9
click at [288, 144] on icon at bounding box center [225, 97] width 250 height 177
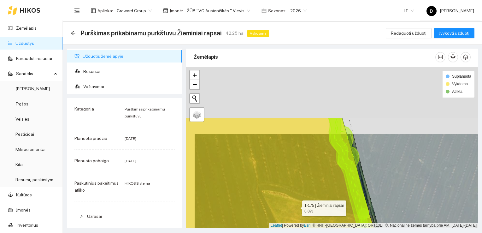
drag, startPoint x: 288, startPoint y: 137, endPoint x: 297, endPoint y: 206, distance: 70.2
click at [297, 208] on icon at bounding box center [278, 201] width 227 height 168
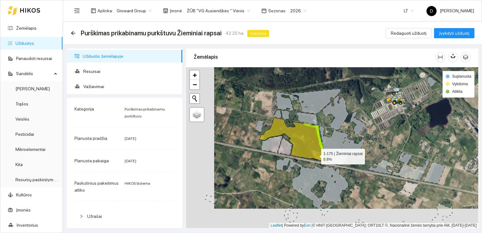
drag, startPoint x: 287, startPoint y: 174, endPoint x: 315, endPoint y: 154, distance: 34.2
click at [315, 154] on icon at bounding box center [293, 140] width 68 height 44
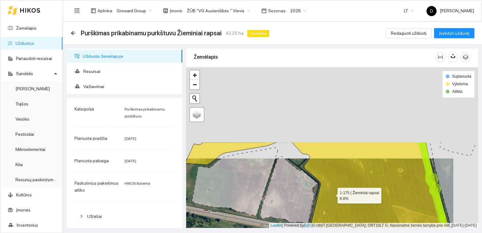
drag, startPoint x: 356, startPoint y: 102, endPoint x: 331, endPoint y: 193, distance: 94.0
click at [331, 193] on icon at bounding box center [321, 197] width 272 height 111
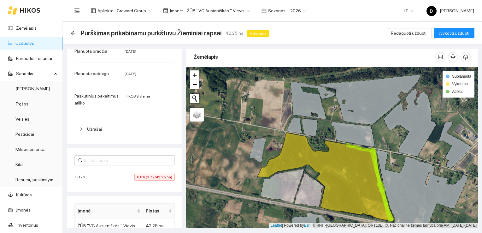
scroll to position [0, 0]
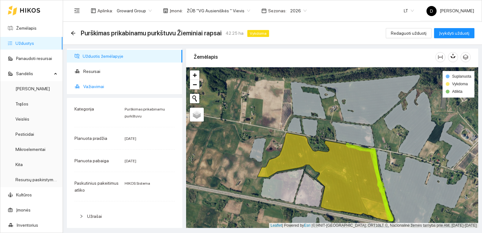
click at [99, 87] on span "Važiavimai" at bounding box center [130, 86] width 94 height 13
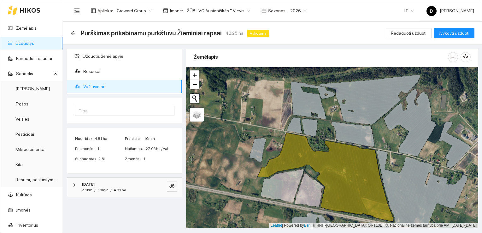
click at [99, 87] on span "Važiavimai" at bounding box center [130, 86] width 94 height 13
click at [172, 88] on span "Važiavimai" at bounding box center [130, 86] width 94 height 13
click at [171, 187] on icon "eye-invisible" at bounding box center [171, 185] width 5 height 5
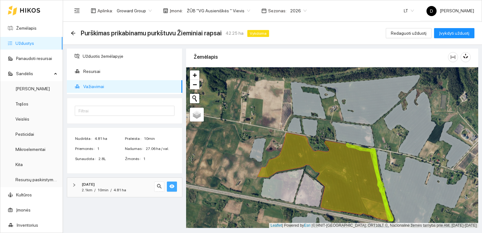
click at [142, 188] on div "2.1km / 10min / 4.81 ha" at bounding box center [116, 190] width 68 height 6
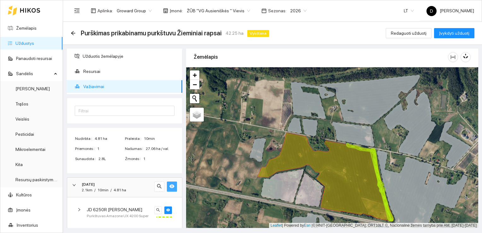
scroll to position [1, 0]
click at [166, 208] on icon "eye" at bounding box center [168, 208] width 4 height 4
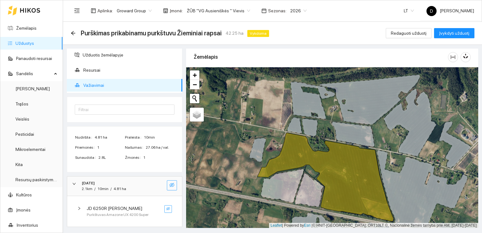
click at [166, 208] on icon "eye-invisible" at bounding box center [168, 208] width 4 height 4
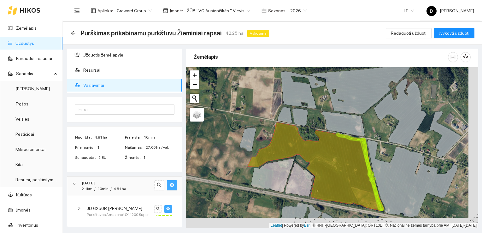
drag, startPoint x: 330, startPoint y: 185, endPoint x: 320, endPoint y: 174, distance: 14.3
click at [320, 174] on icon at bounding box center [315, 166] width 136 height 89
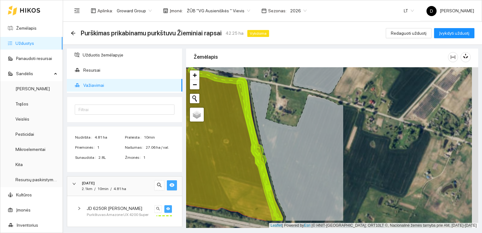
drag, startPoint x: 380, startPoint y: 183, endPoint x: 216, endPoint y: 157, distance: 166.8
click at [216, 158] on icon at bounding box center [147, 133] width 272 height 174
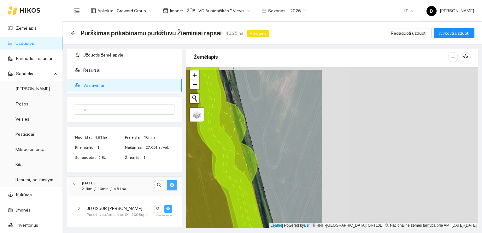
drag, startPoint x: 328, startPoint y: 155, endPoint x: 172, endPoint y: 158, distance: 156.0
click at [172, 158] on div "Užduotis žemėlapyje Resursai Važiavimai Filtrai Nudirbta 4.81 ha Praleista 10mi…" at bounding box center [270, 136] width 419 height 183
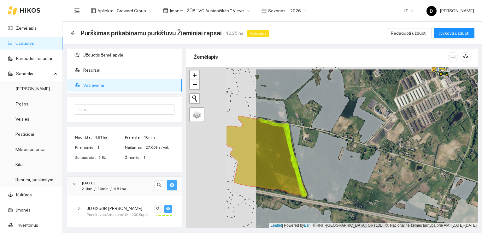
drag, startPoint x: 207, startPoint y: 176, endPoint x: 277, endPoint y: 178, distance: 70.0
click at [277, 178] on icon at bounding box center [266, 156] width 80 height 81
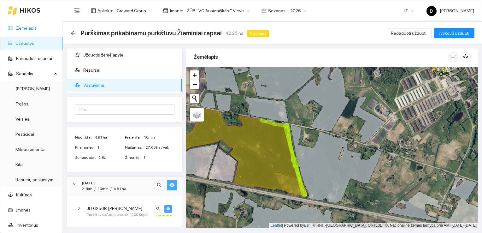
click at [26, 28] on link "Žemėlapis" at bounding box center [26, 28] width 20 height 5
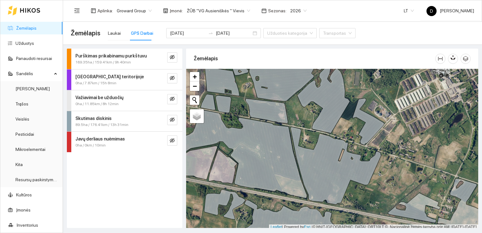
click at [98, 61] on span "169.35ha / 159.41km / 9h 40min" at bounding box center [102, 62] width 55 height 6
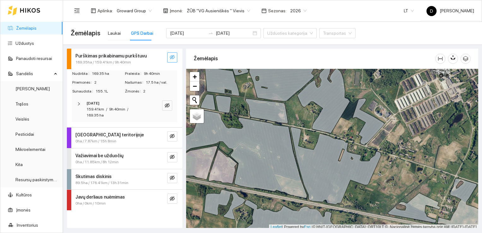
click at [170, 57] on icon "eye-invisible" at bounding box center [172, 57] width 5 height 4
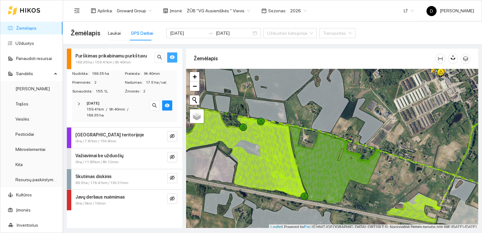
scroll to position [2, 0]
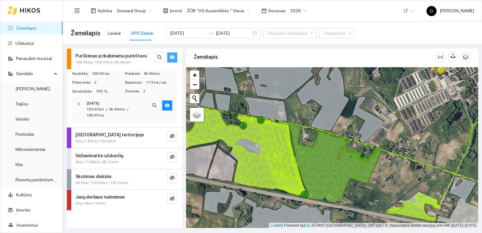
click at [320, 163] on icon at bounding box center [335, 163] width 90 height 78
click at [173, 157] on icon "eye-invisible" at bounding box center [172, 156] width 5 height 5
click at [173, 157] on icon "eye" at bounding box center [172, 157] width 5 height 4
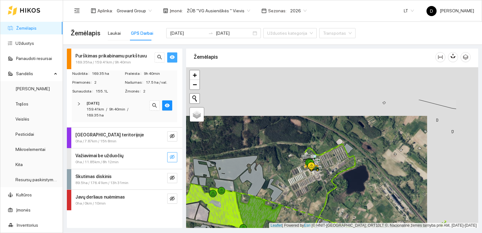
drag, startPoint x: 371, startPoint y: 116, endPoint x: 316, endPoint y: 163, distance: 72.6
click at [317, 163] on icon at bounding box center [313, 165] width 11 height 11
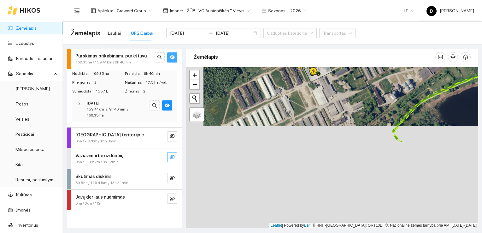
drag, startPoint x: 377, startPoint y: 110, endPoint x: 380, endPoint y: 51, distance: 59.0
click at [380, 51] on div "Žemėlapis" at bounding box center [332, 136] width 292 height 179
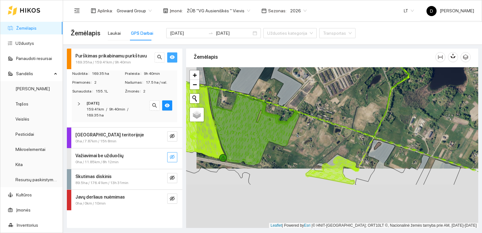
drag, startPoint x: 359, startPoint y: 158, endPoint x: 370, endPoint y: 99, distance: 60.5
click at [370, 99] on div at bounding box center [332, 147] width 292 height 161
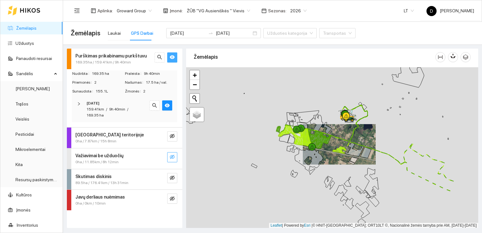
drag, startPoint x: 380, startPoint y: 162, endPoint x: 257, endPoint y: 131, distance: 126.1
click at [258, 132] on div at bounding box center [332, 147] width 292 height 161
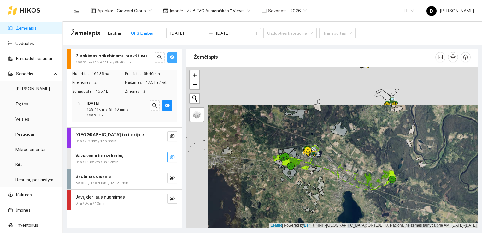
drag, startPoint x: 293, startPoint y: 123, endPoint x: 332, endPoint y: 173, distance: 63.4
click at [331, 175] on div at bounding box center [332, 147] width 292 height 161
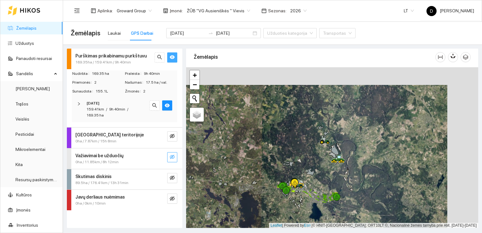
drag, startPoint x: 357, startPoint y: 148, endPoint x: 303, endPoint y: 167, distance: 57.5
click at [331, 161] on icon at bounding box center [333, 159] width 5 height 3
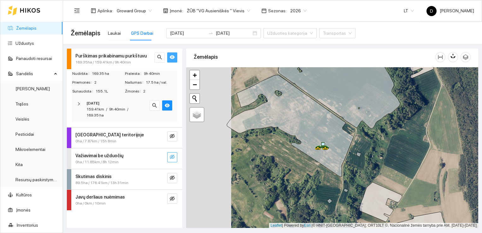
drag, startPoint x: 279, startPoint y: 148, endPoint x: 324, endPoint y: 148, distance: 45.1
click at [324, 148] on icon at bounding box center [325, 148] width 6 height 3
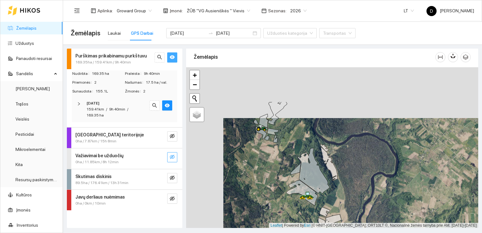
drag, startPoint x: 233, startPoint y: 106, endPoint x: 270, endPoint y: 156, distance: 62.9
click at [270, 156] on div at bounding box center [332, 147] width 292 height 161
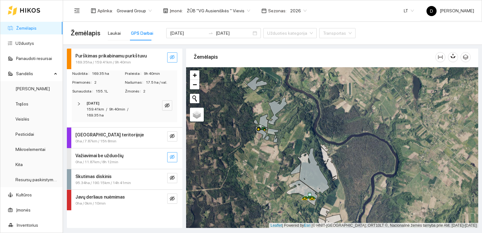
click at [80, 32] on span "Žemėlapis" at bounding box center [86, 33] width 30 height 10
click at [33, 26] on link "Žemėlapis" at bounding box center [26, 28] width 20 height 5
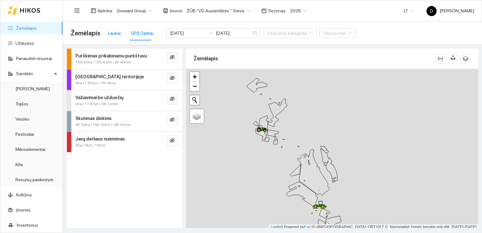
click at [114, 33] on div "Laukai" at bounding box center [114, 33] width 13 height 7
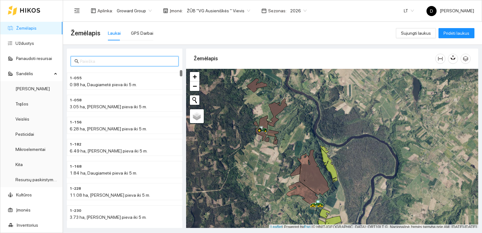
click at [122, 61] on input "text" at bounding box center [127, 61] width 95 height 7
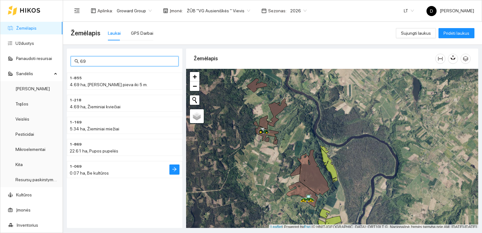
click at [97, 166] on h4 "1-069" at bounding box center [112, 165] width 84 height 7
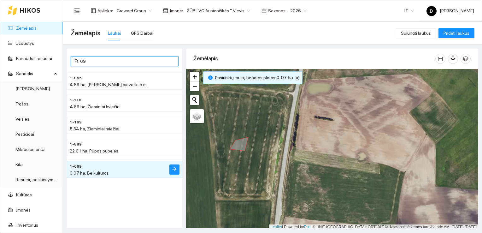
drag, startPoint x: 89, startPoint y: 60, endPoint x: 78, endPoint y: 60, distance: 11.0
click at [78, 60] on span "69" at bounding box center [125, 61] width 108 height 10
type input "099"
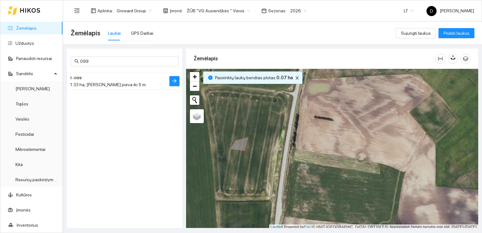
click at [83, 83] on span "1.33 ha, [PERSON_NAME] pieva iki 5 m." at bounding box center [108, 84] width 77 height 5
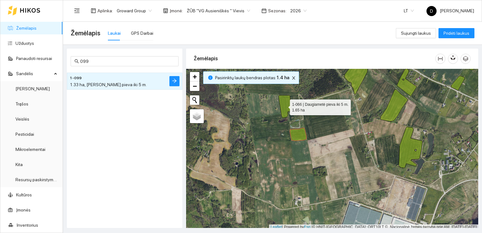
scroll to position [2, 0]
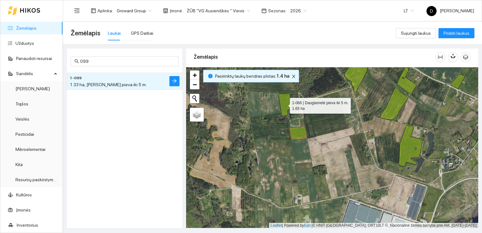
click at [284, 106] on icon at bounding box center [284, 105] width 13 height 22
